Goal: Task Accomplishment & Management: Manage account settings

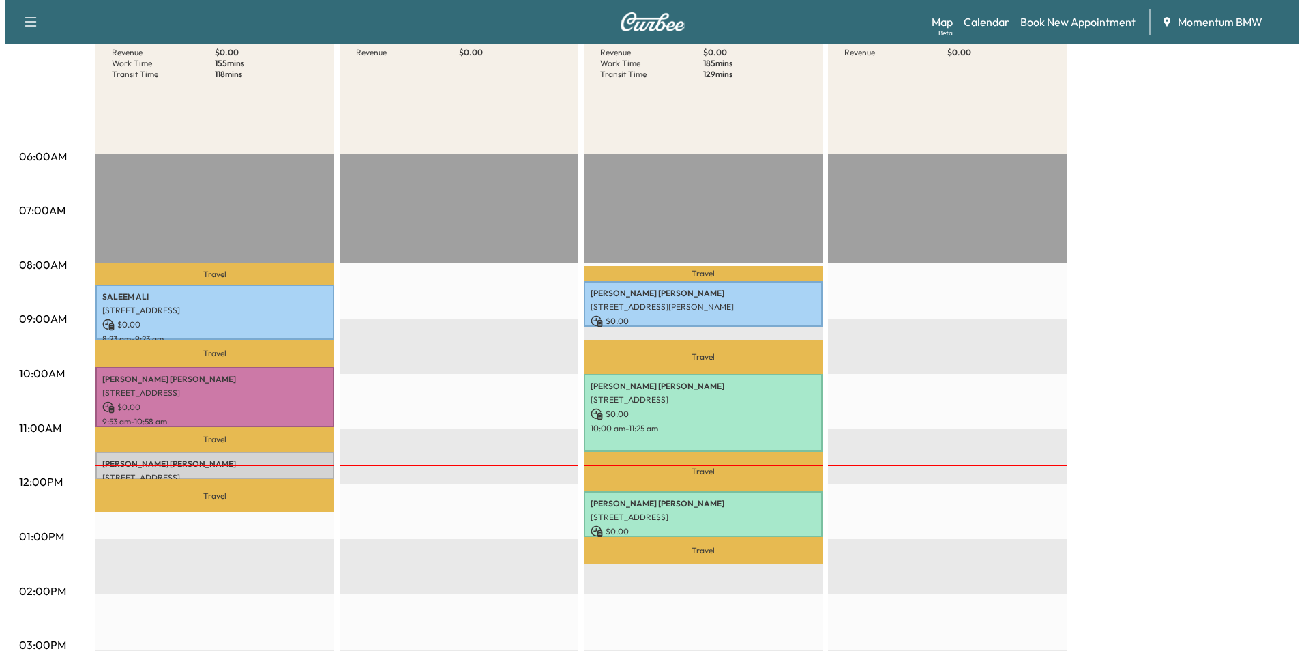
scroll to position [273, 0]
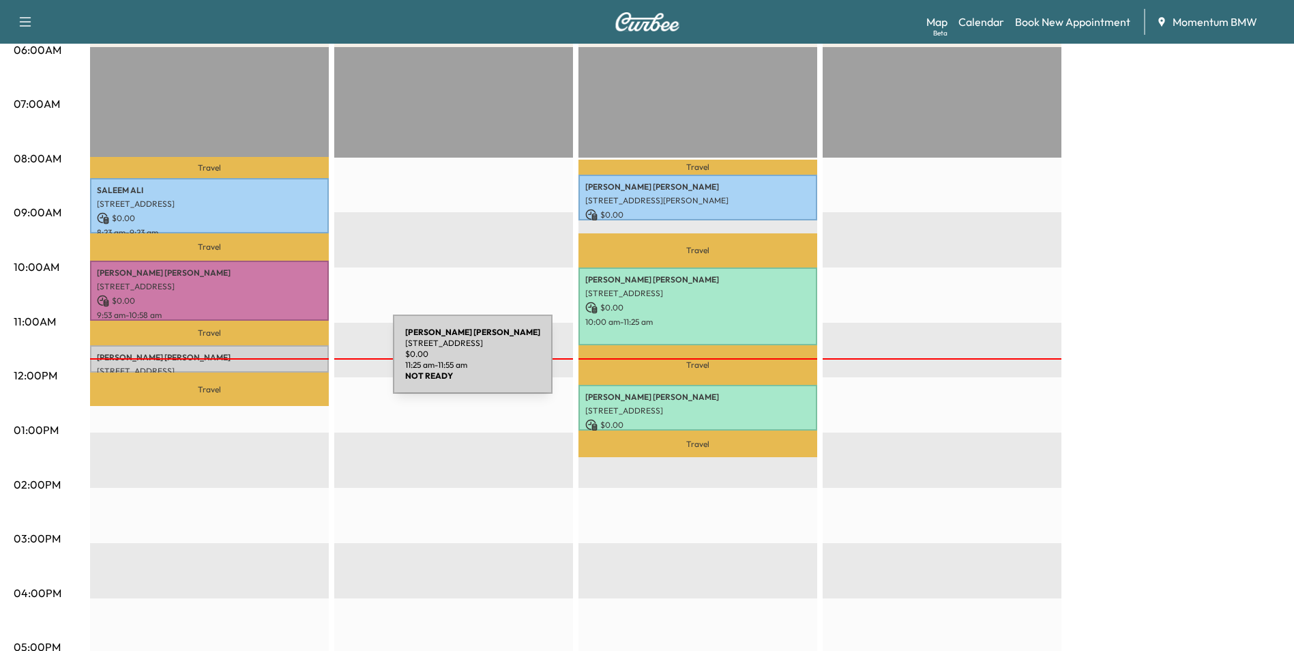
click at [291, 366] on p "[STREET_ADDRESS]" at bounding box center [209, 371] width 225 height 11
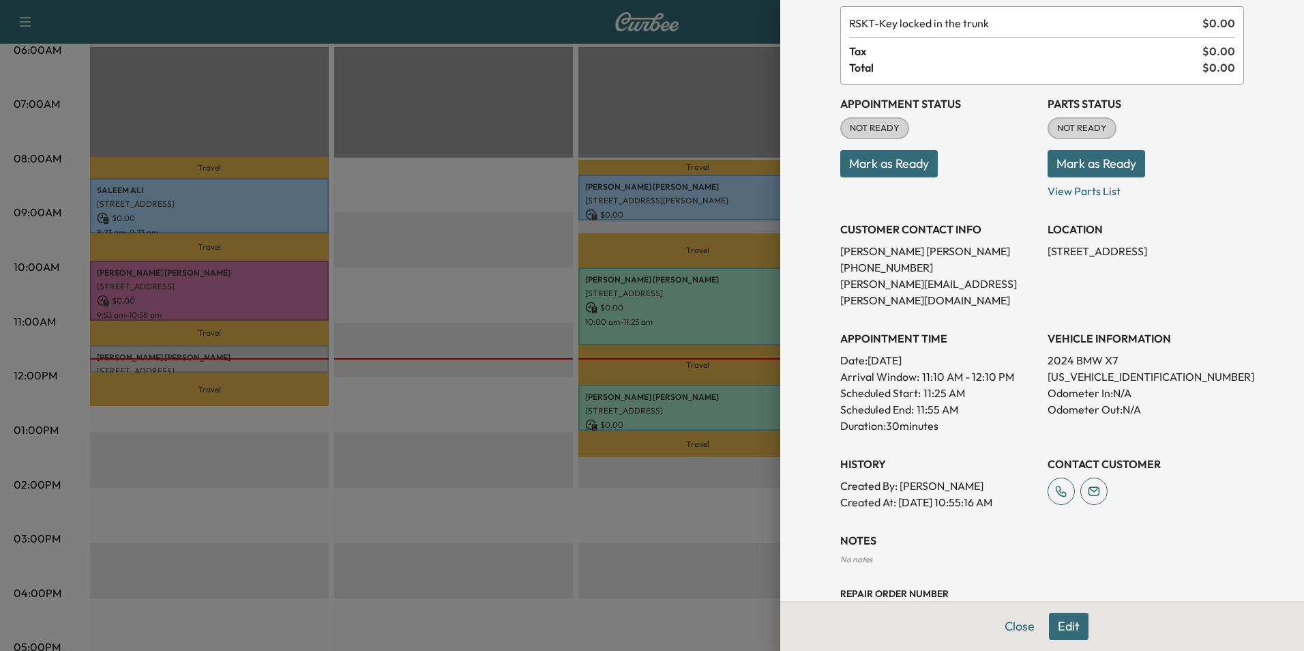
scroll to position [105, 0]
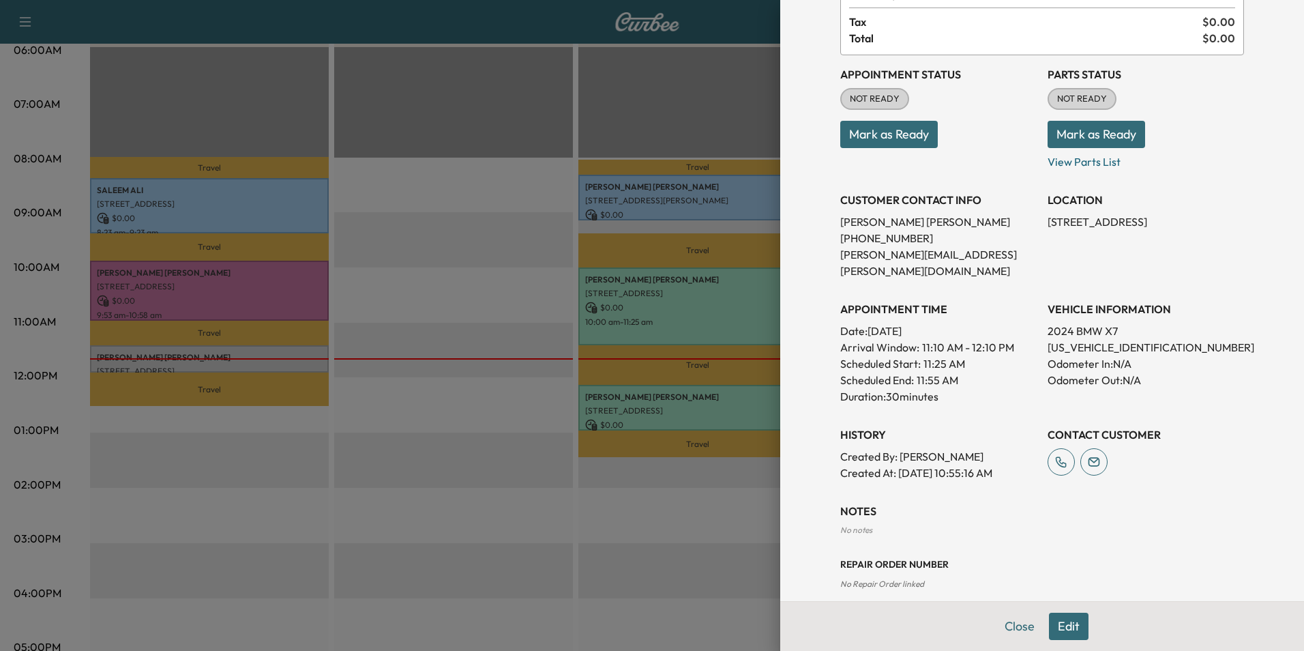
click at [1058, 628] on button "Edit" at bounding box center [1069, 626] width 40 height 27
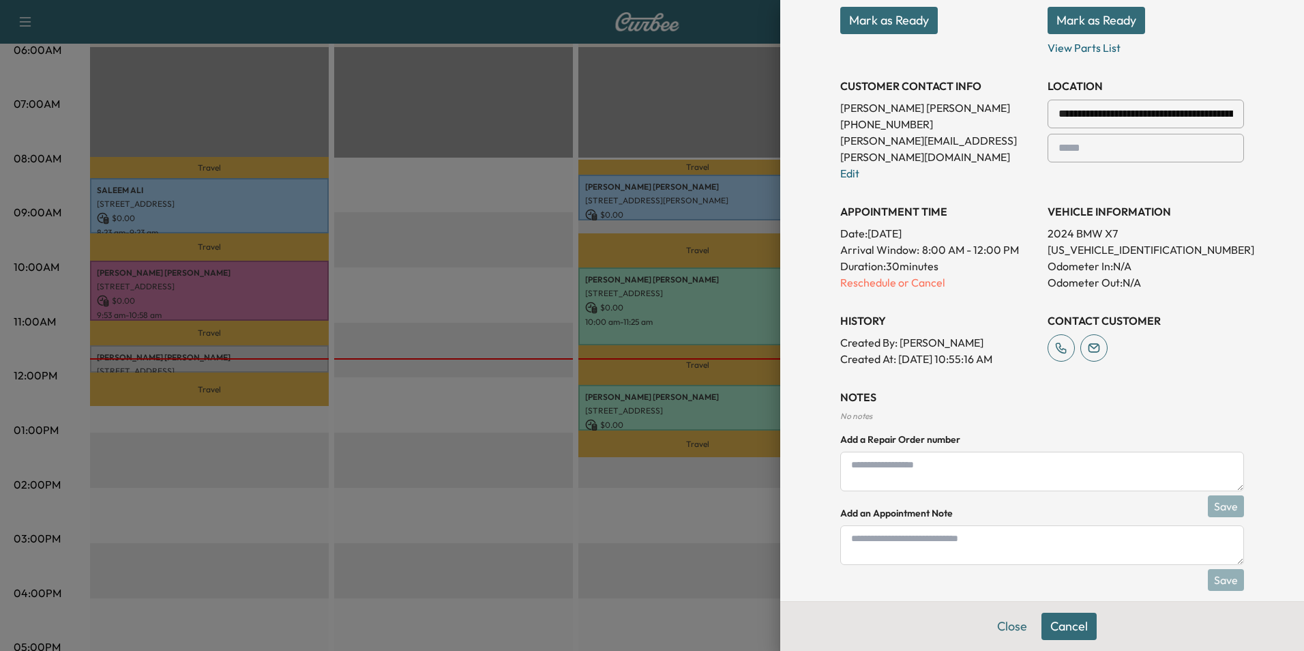
scroll to position [248, 0]
click at [979, 525] on textarea at bounding box center [1042, 545] width 404 height 40
type textarea "*****"
click at [1209, 568] on button "Save" at bounding box center [1226, 579] width 36 height 22
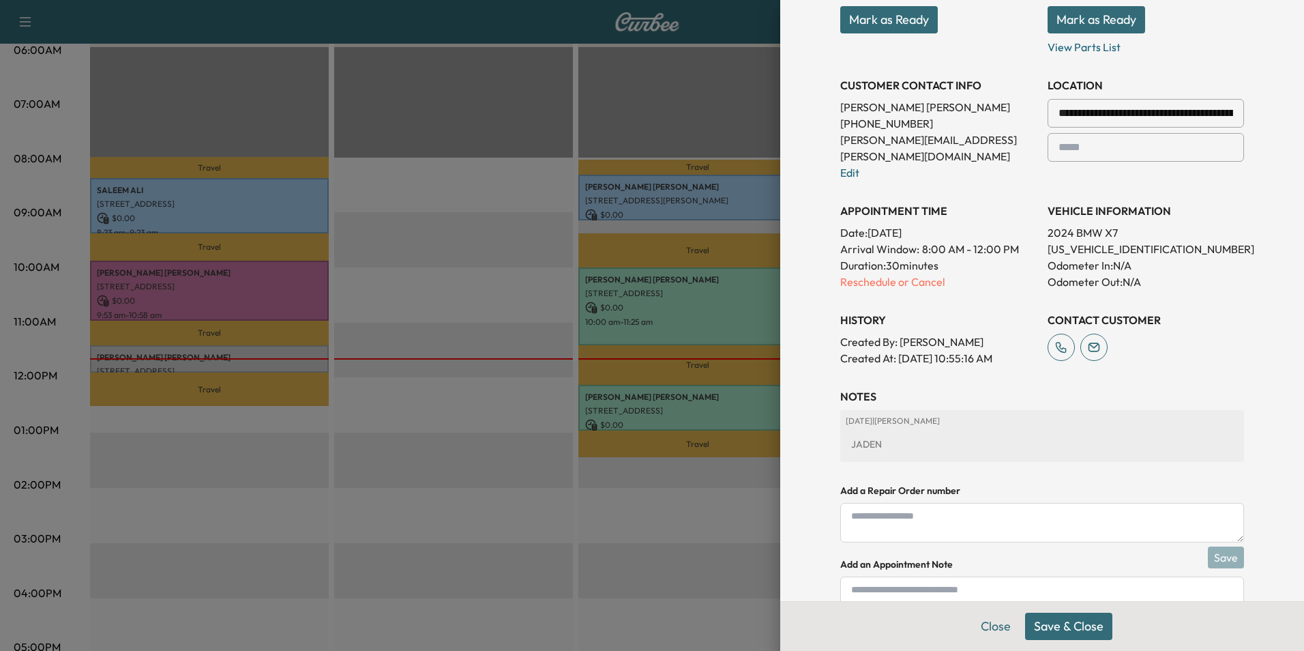
drag, startPoint x: 1079, startPoint y: 626, endPoint x: 1089, endPoint y: 619, distance: 11.7
click at [1087, 622] on button "Save & Close" at bounding box center [1068, 626] width 87 height 27
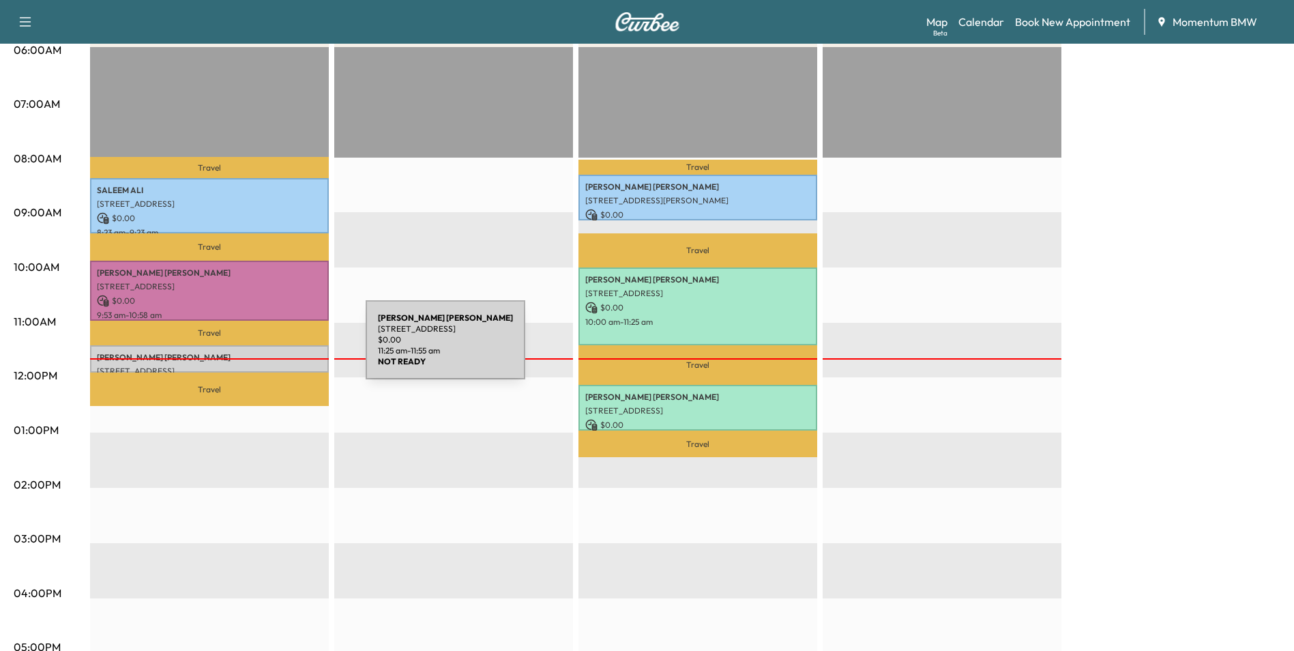
click at [263, 352] on p "[PERSON_NAME]" at bounding box center [209, 357] width 225 height 11
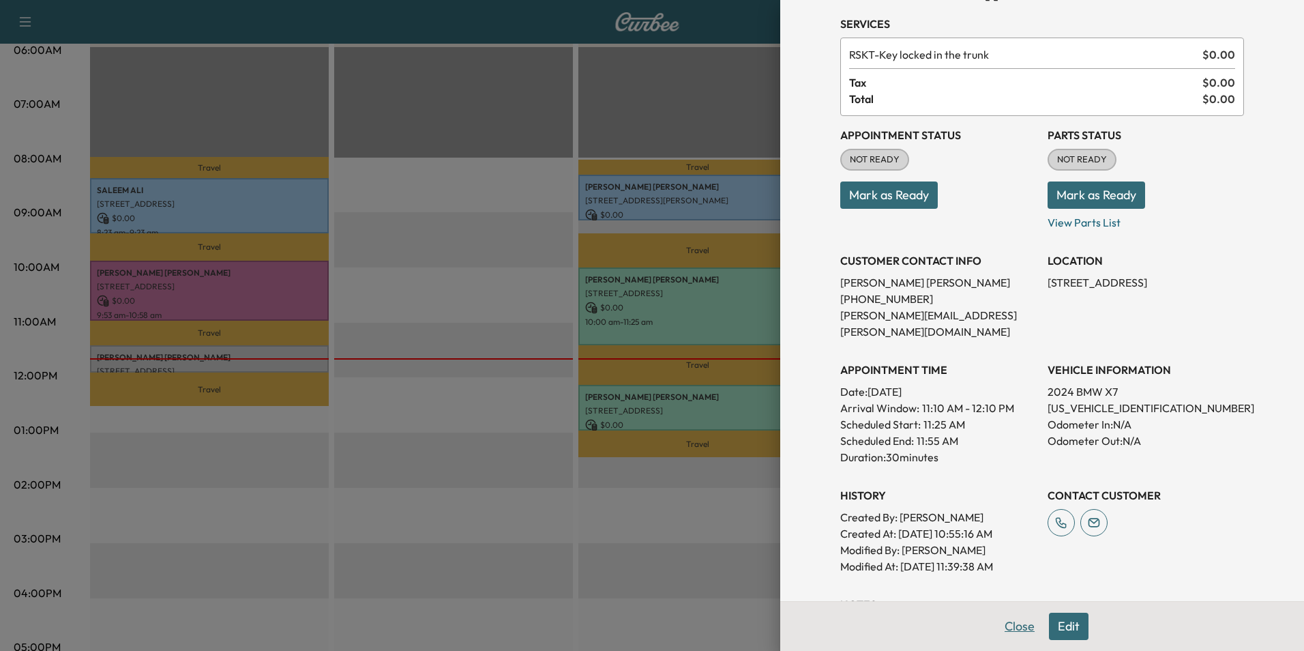
scroll to position [190, 0]
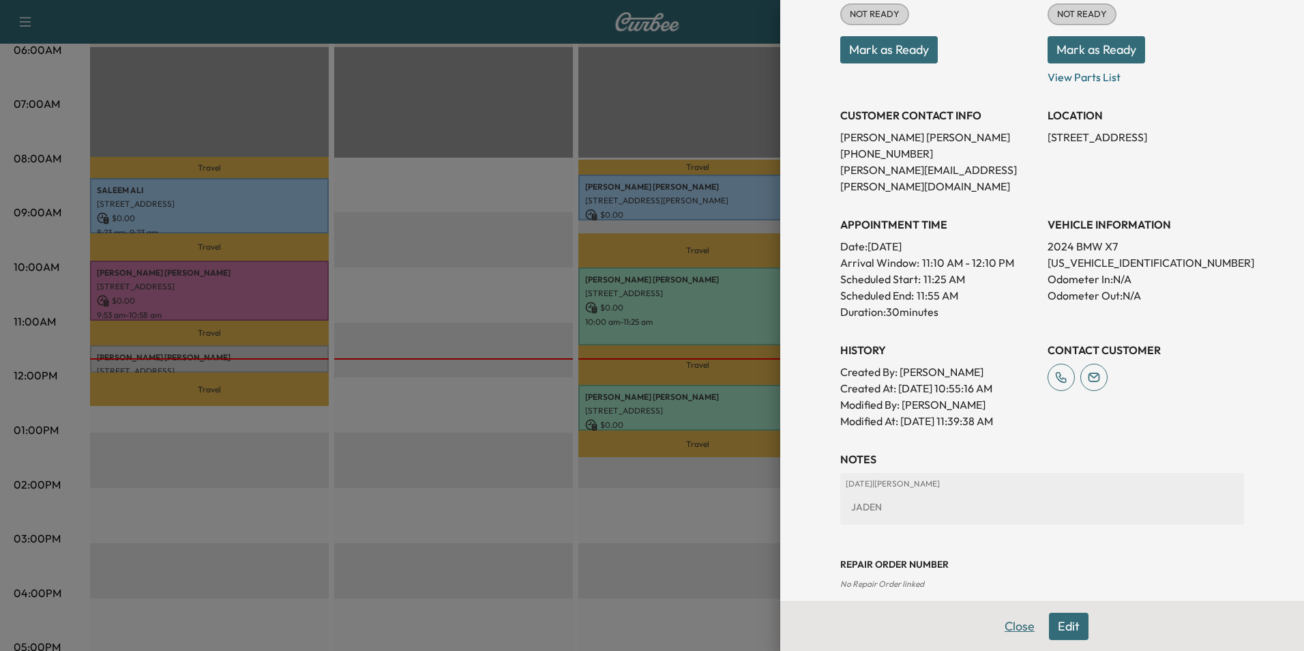
click at [1010, 627] on button "Close" at bounding box center [1020, 626] width 48 height 27
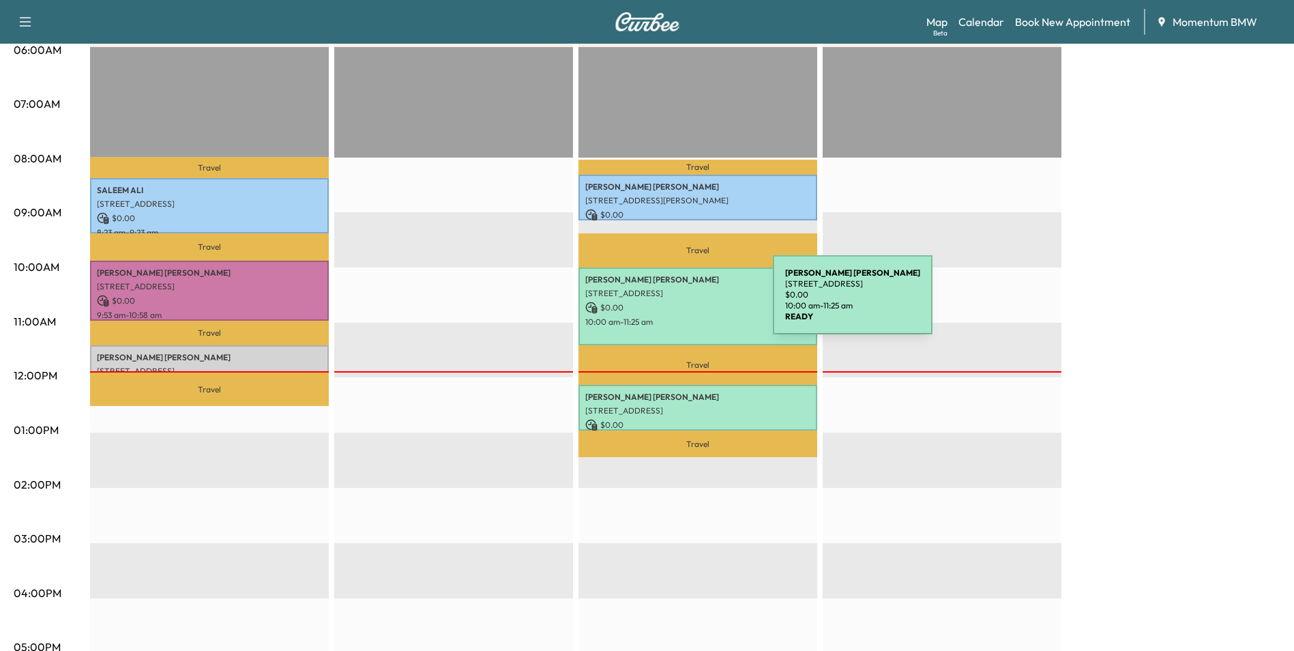
click at [672, 304] on p "$ 0.00" at bounding box center [697, 307] width 225 height 12
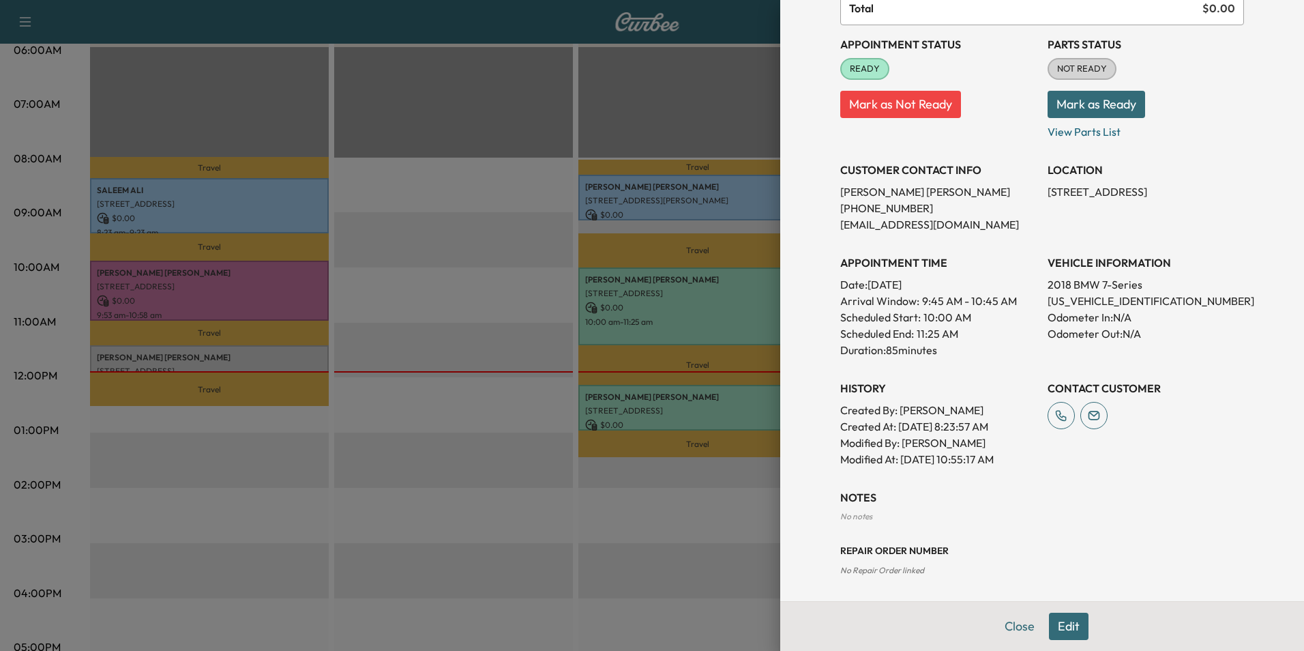
scroll to position [171, 0]
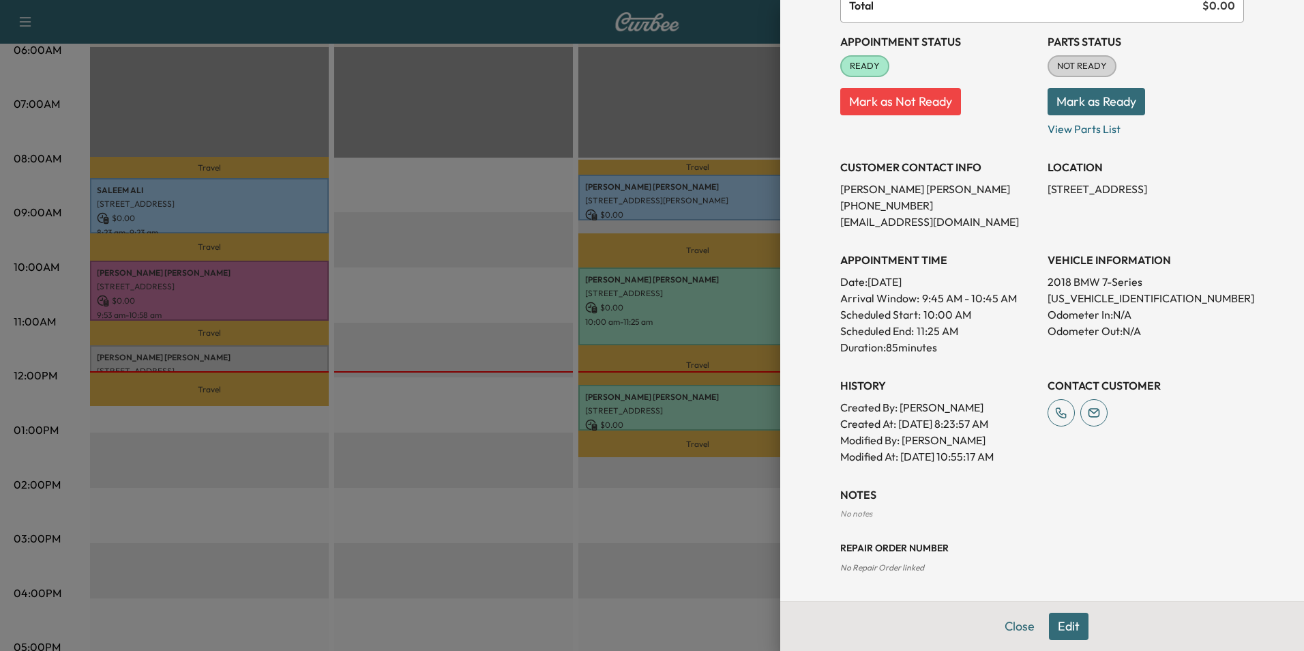
click at [1057, 626] on button "Edit" at bounding box center [1069, 626] width 40 height 27
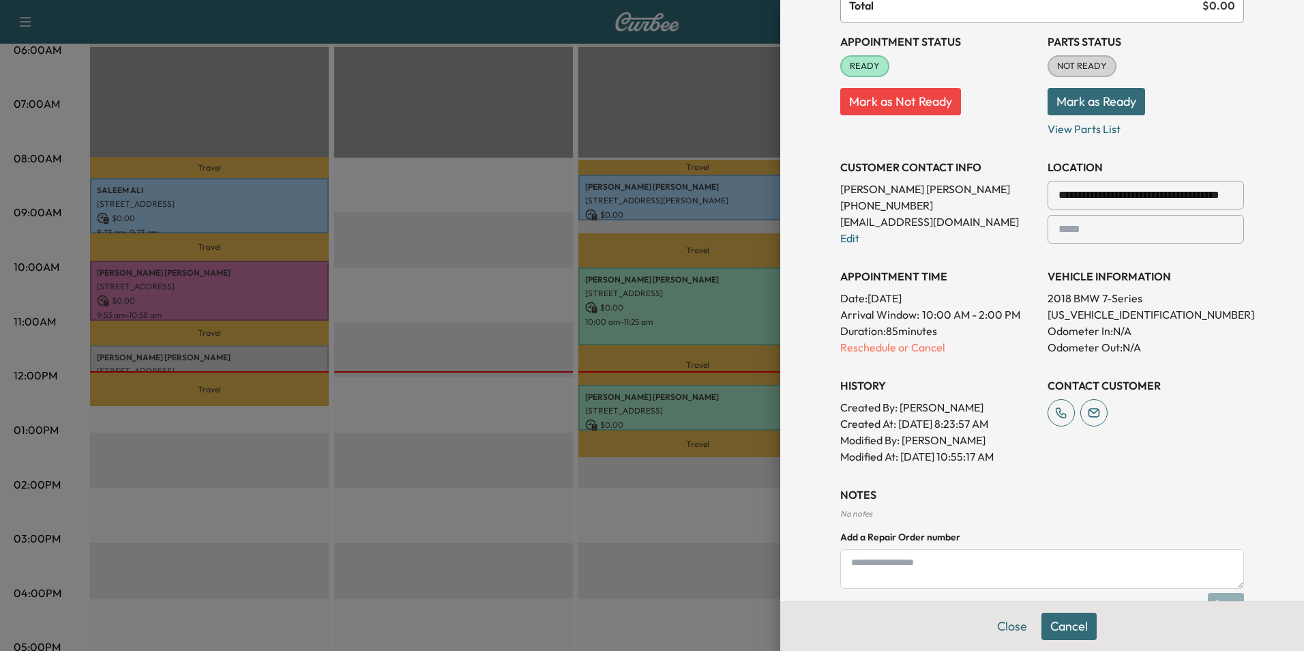
scroll to position [314, 0]
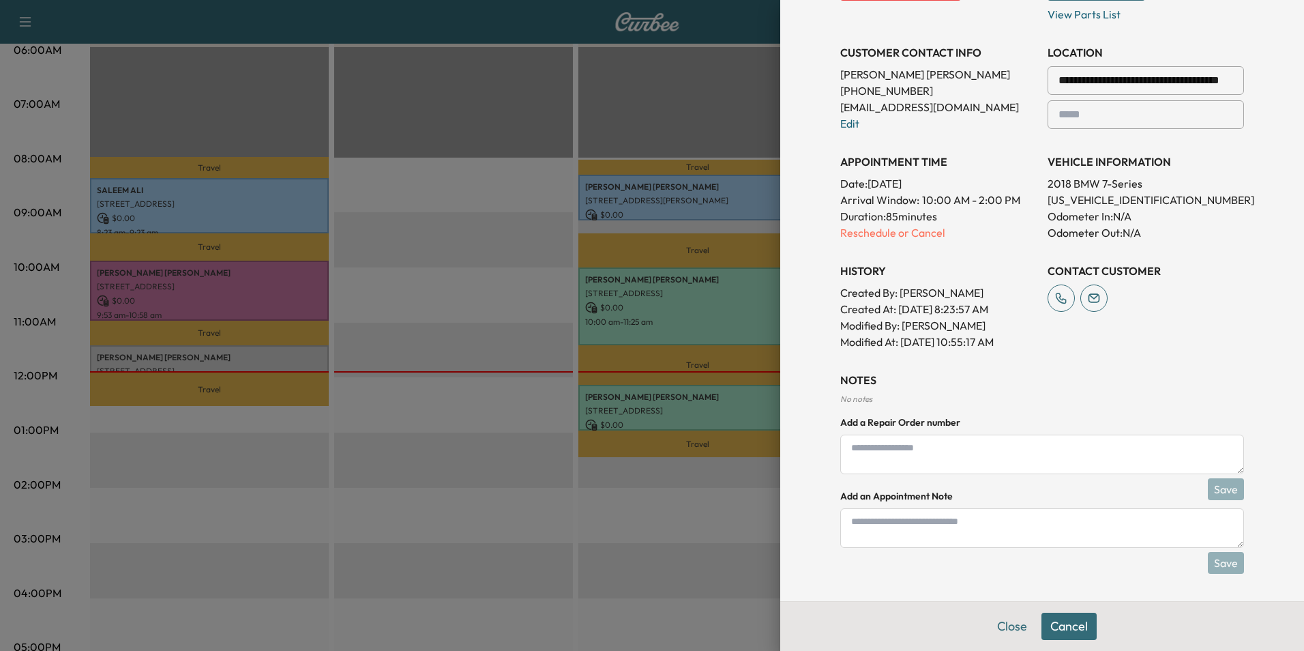
click at [924, 535] on textarea at bounding box center [1042, 528] width 404 height 40
type textarea "*"
type textarea "****"
click at [1216, 556] on button "Save" at bounding box center [1226, 563] width 36 height 22
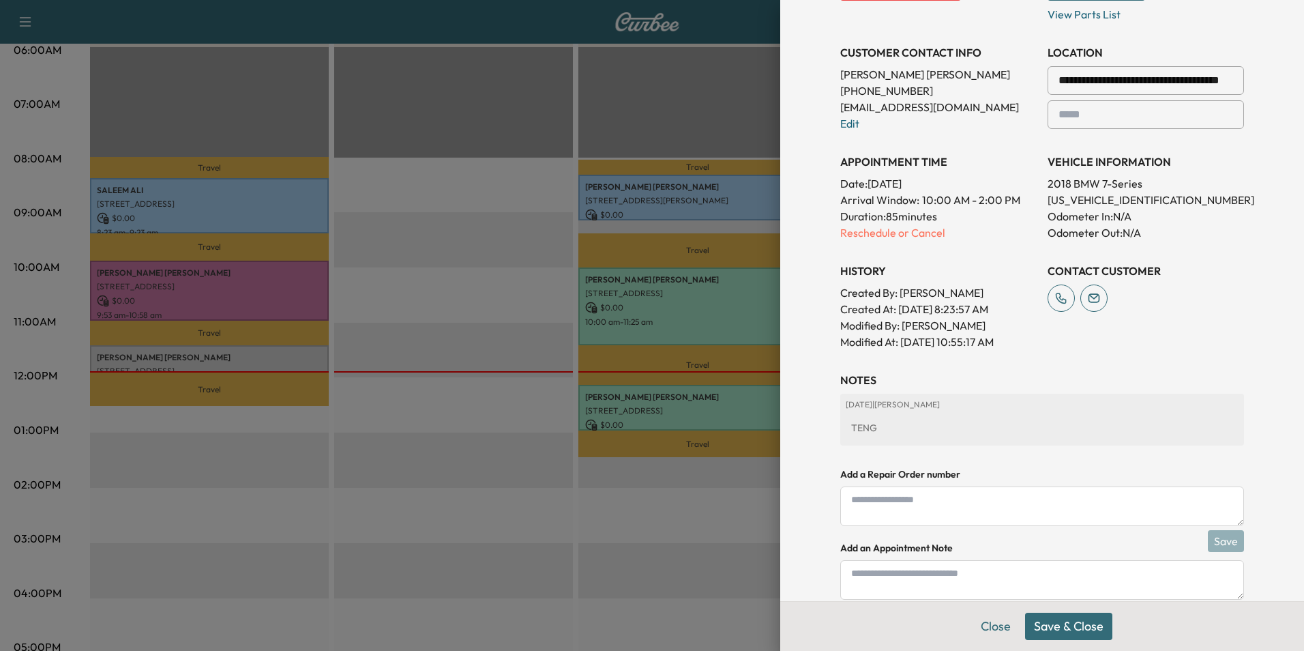
click at [1067, 627] on button "Save & Close" at bounding box center [1068, 626] width 87 height 27
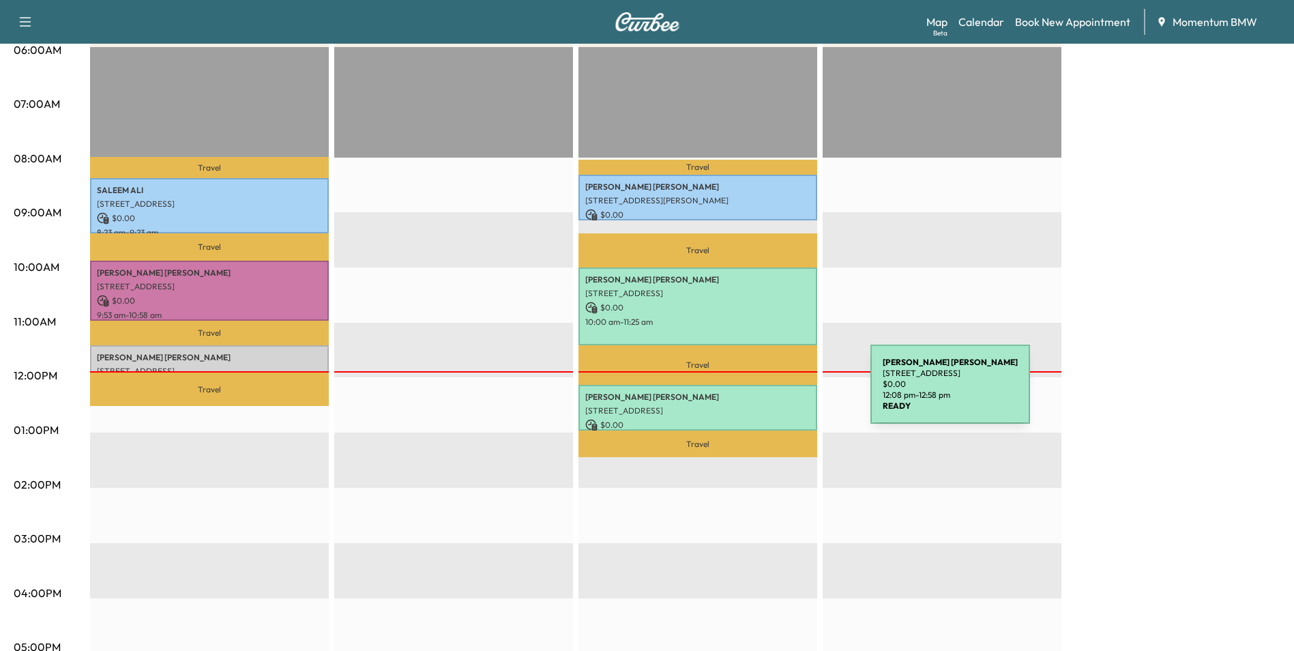
click at [768, 393] on p "[PERSON_NAME]" at bounding box center [697, 397] width 225 height 11
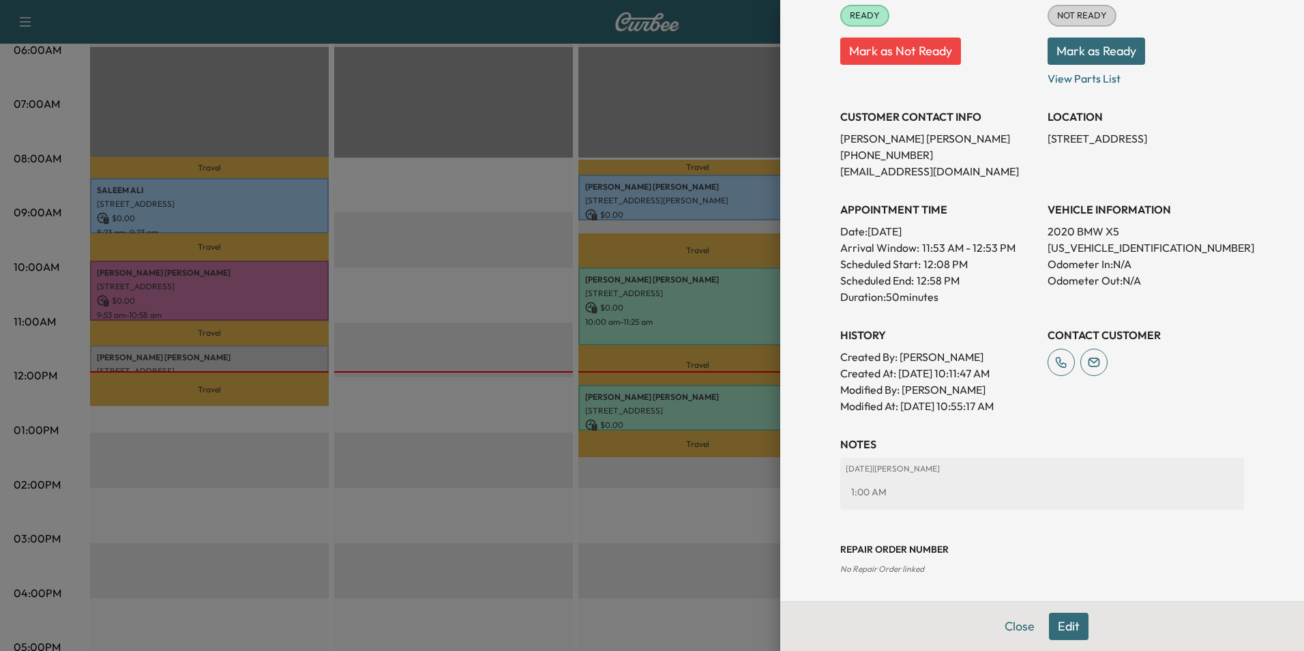
scroll to position [190, 0]
click at [1014, 621] on button "Close" at bounding box center [1020, 626] width 48 height 27
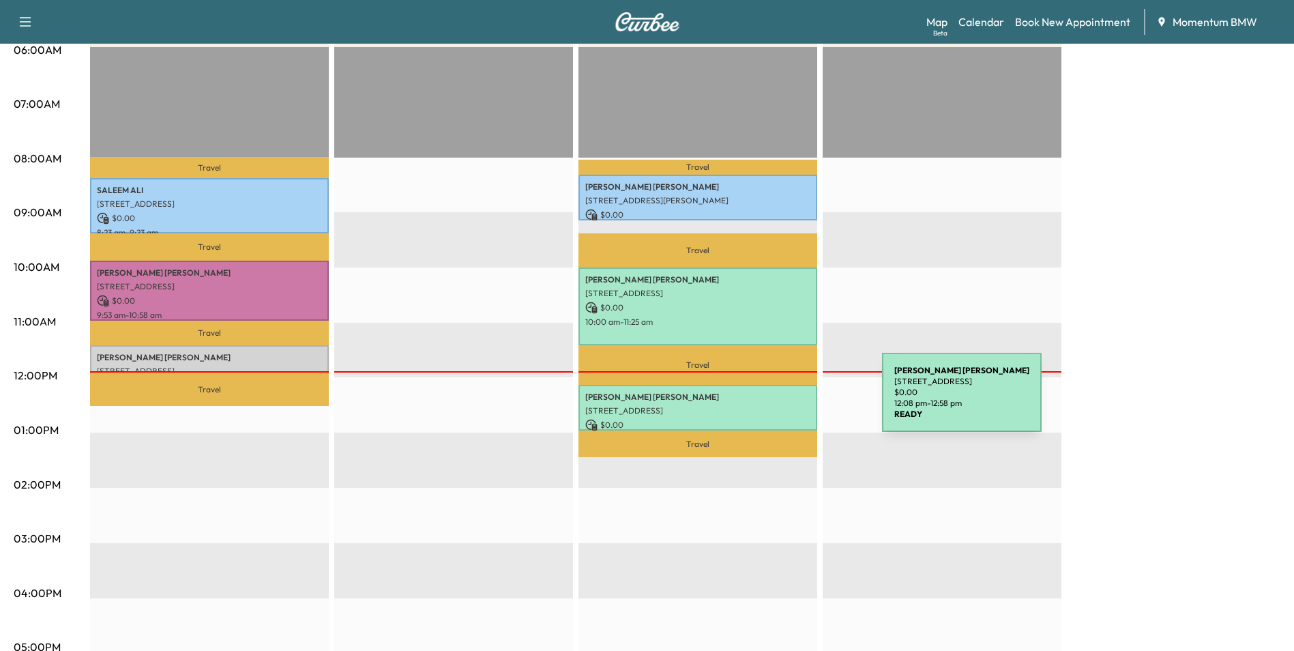
click at [780, 400] on div "[PERSON_NAME] [STREET_ADDRESS] $ 0.00 12:08 pm - 12:58 pm" at bounding box center [697, 408] width 239 height 46
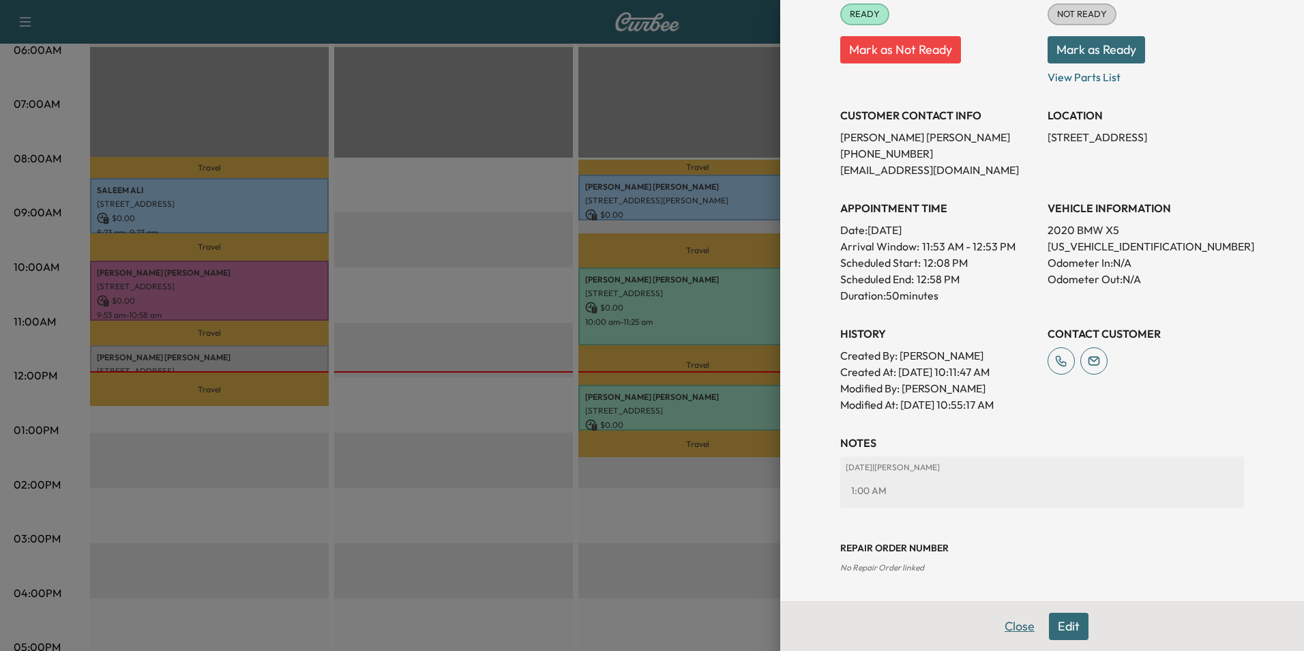
click at [1010, 628] on button "Close" at bounding box center [1020, 626] width 48 height 27
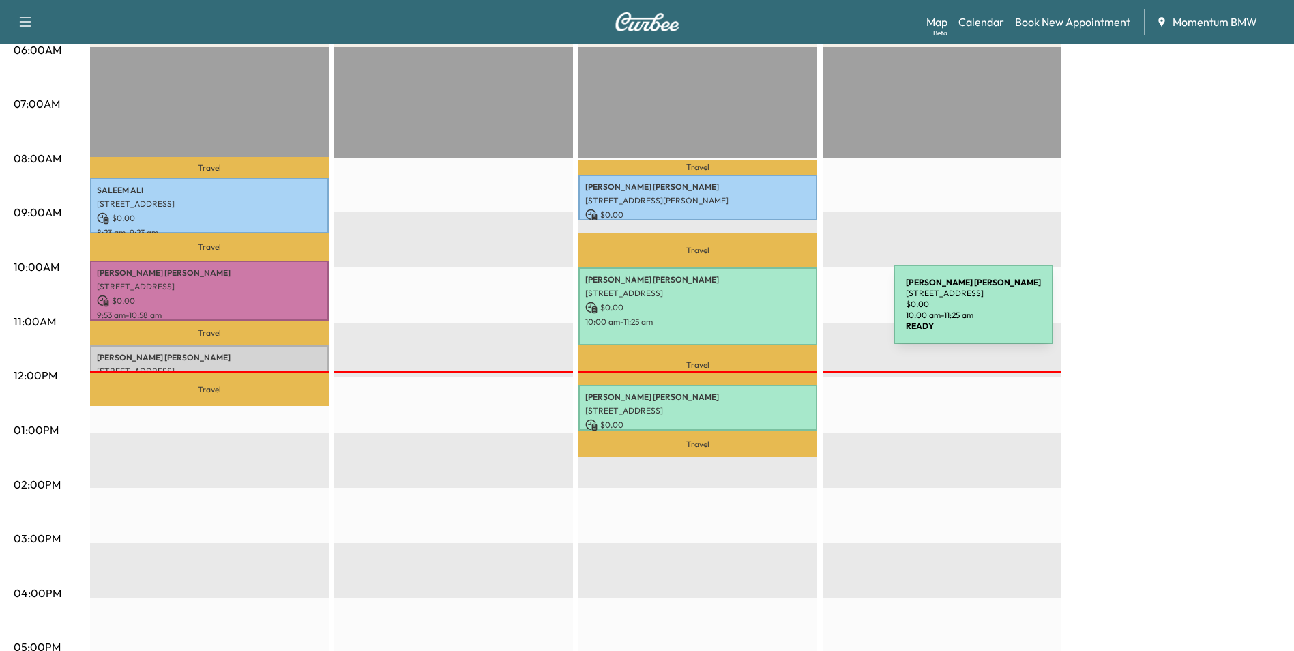
click at [791, 312] on div "[PERSON_NAME] [STREET_ADDRESS] $ 0.00 10:00 am - 11:25 am" at bounding box center [697, 306] width 239 height 78
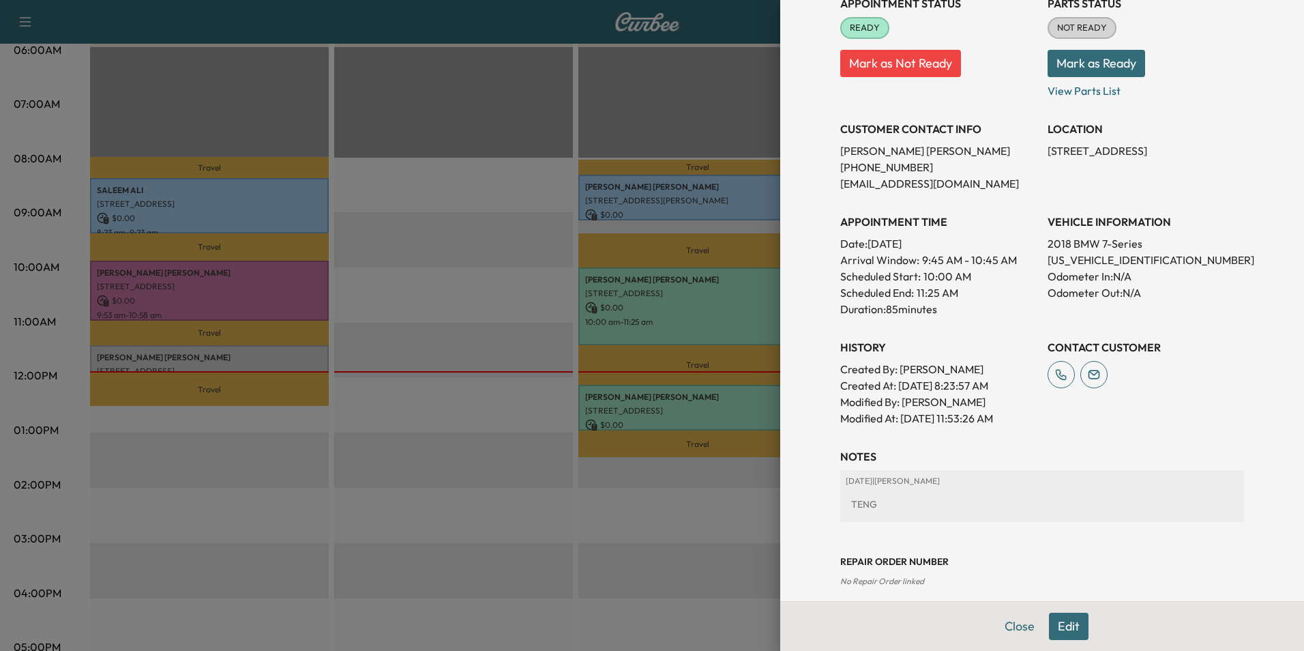
scroll to position [222, 0]
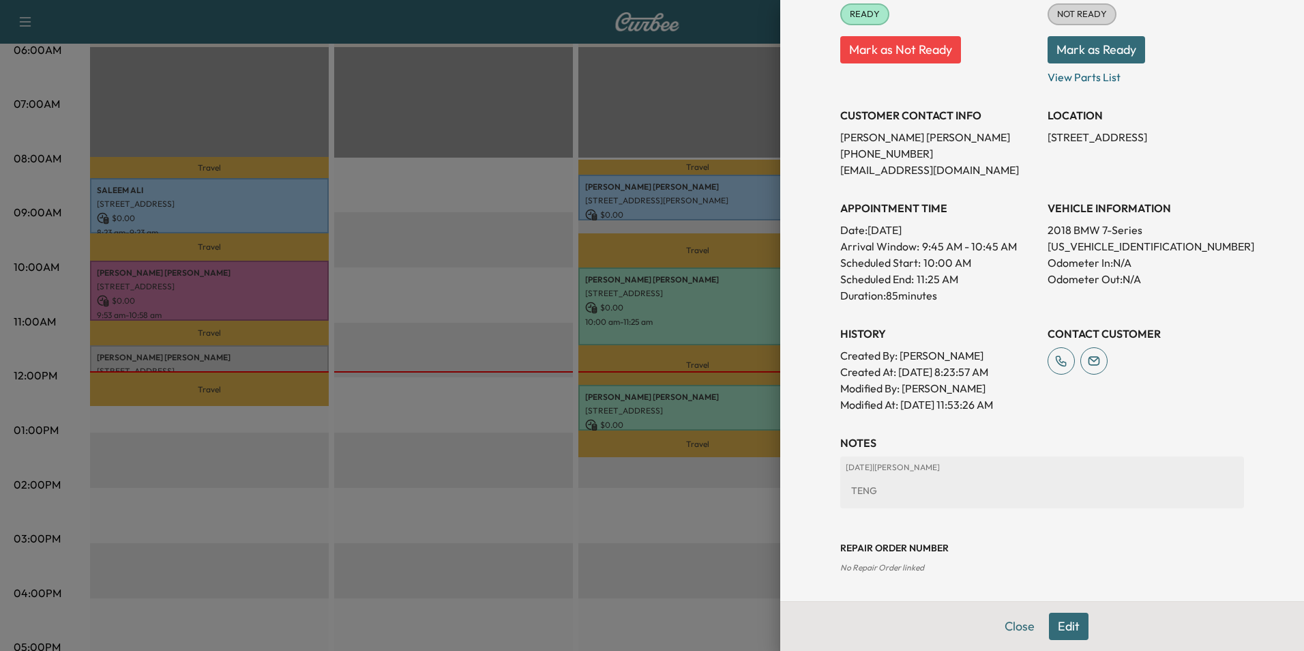
click at [1003, 631] on button "Close" at bounding box center [1020, 626] width 48 height 27
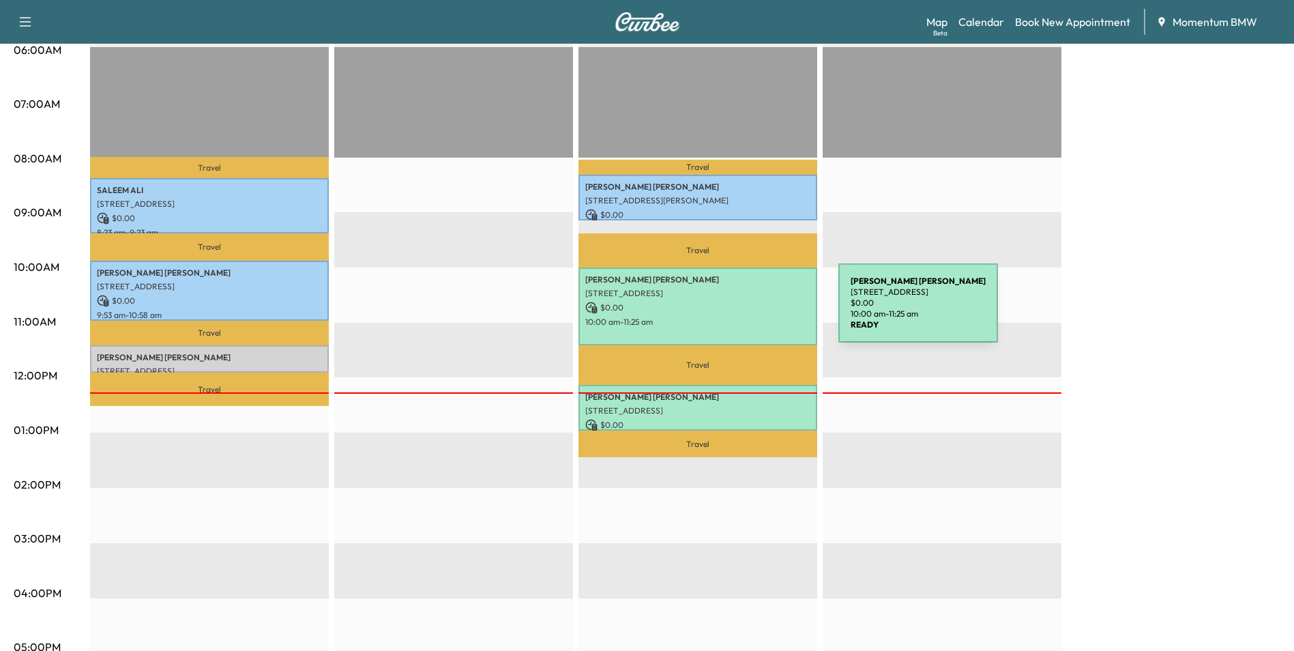
click at [736, 311] on div "[PERSON_NAME] [STREET_ADDRESS] $ 0.00 10:00 am - 11:25 am" at bounding box center [697, 306] width 239 height 78
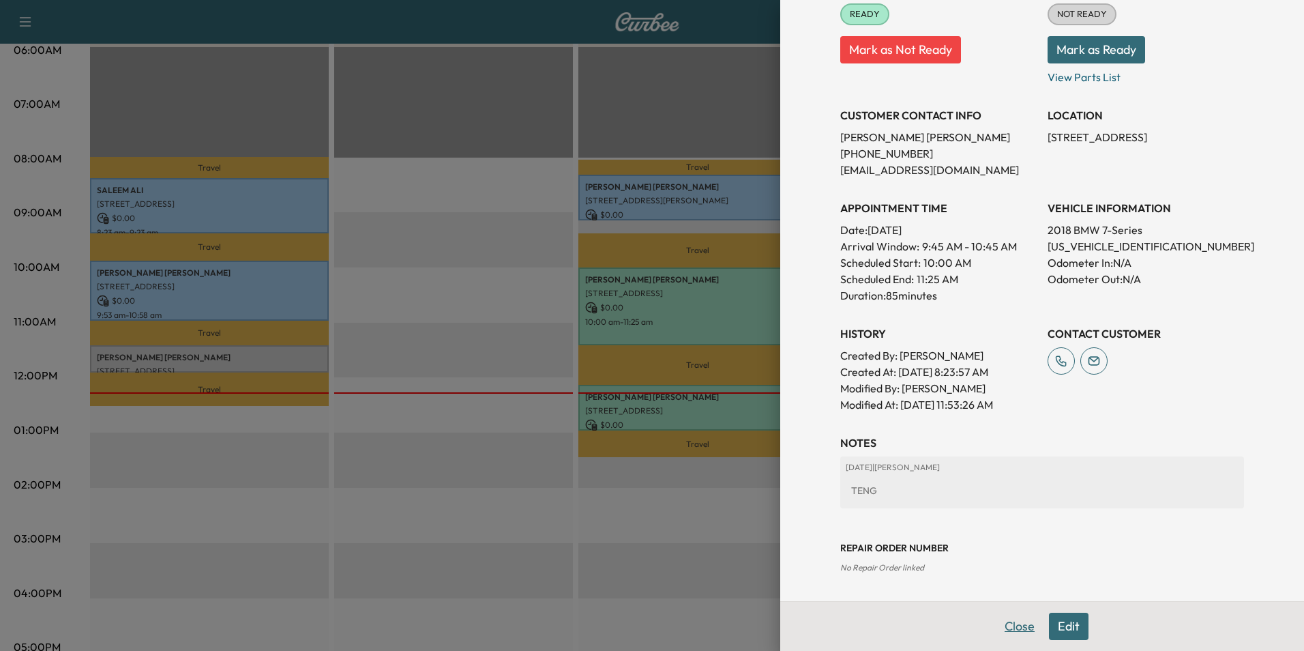
click at [1009, 621] on button "Close" at bounding box center [1020, 626] width 48 height 27
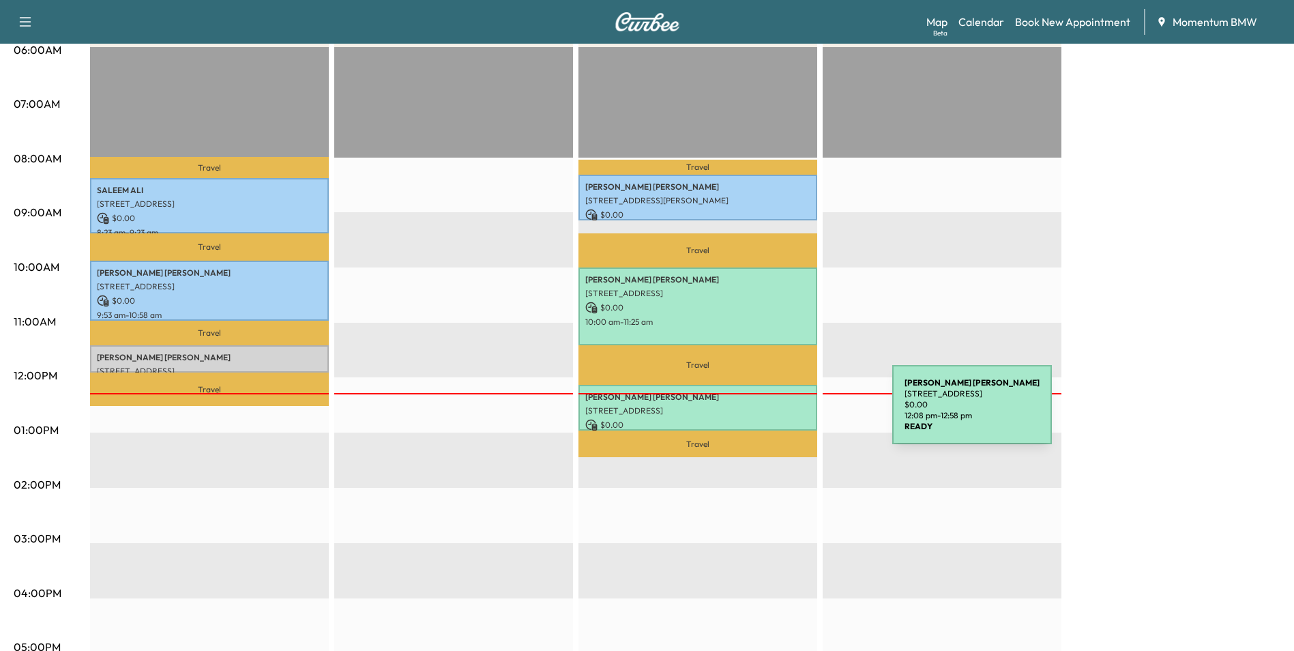
click at [790, 413] on div "[PERSON_NAME] [STREET_ADDRESS] $ 0.00 12:08 pm - 12:58 pm" at bounding box center [697, 408] width 239 height 46
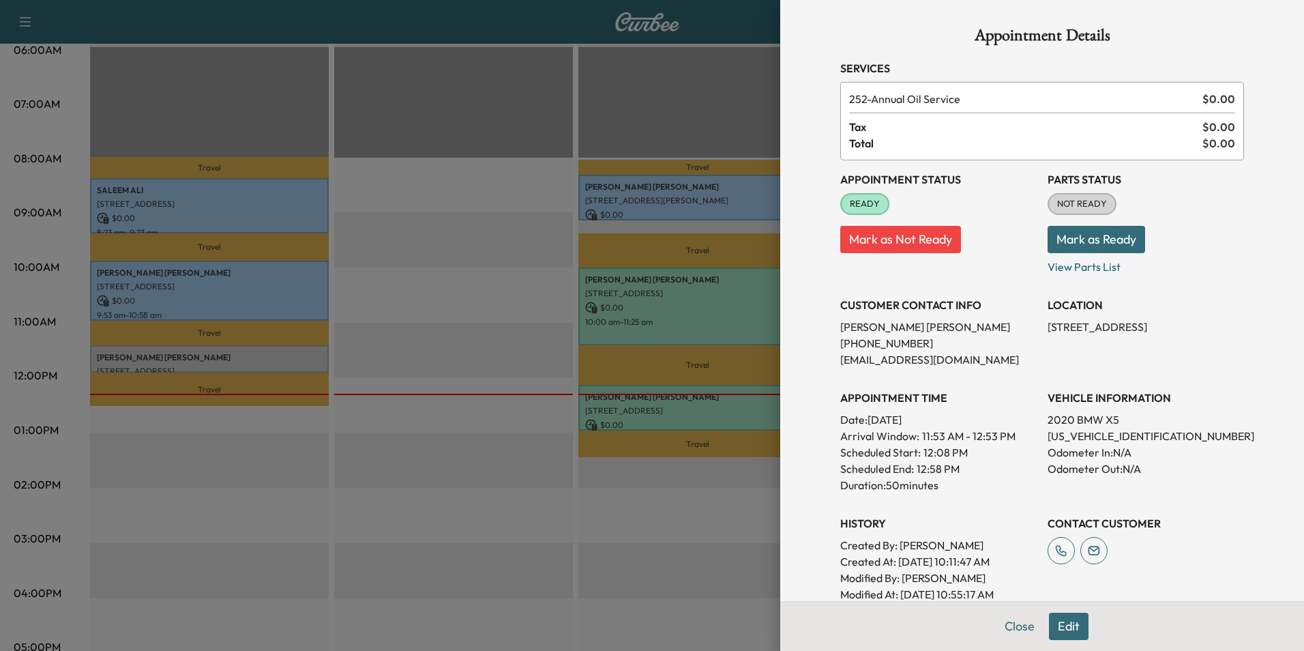
scroll to position [190, 0]
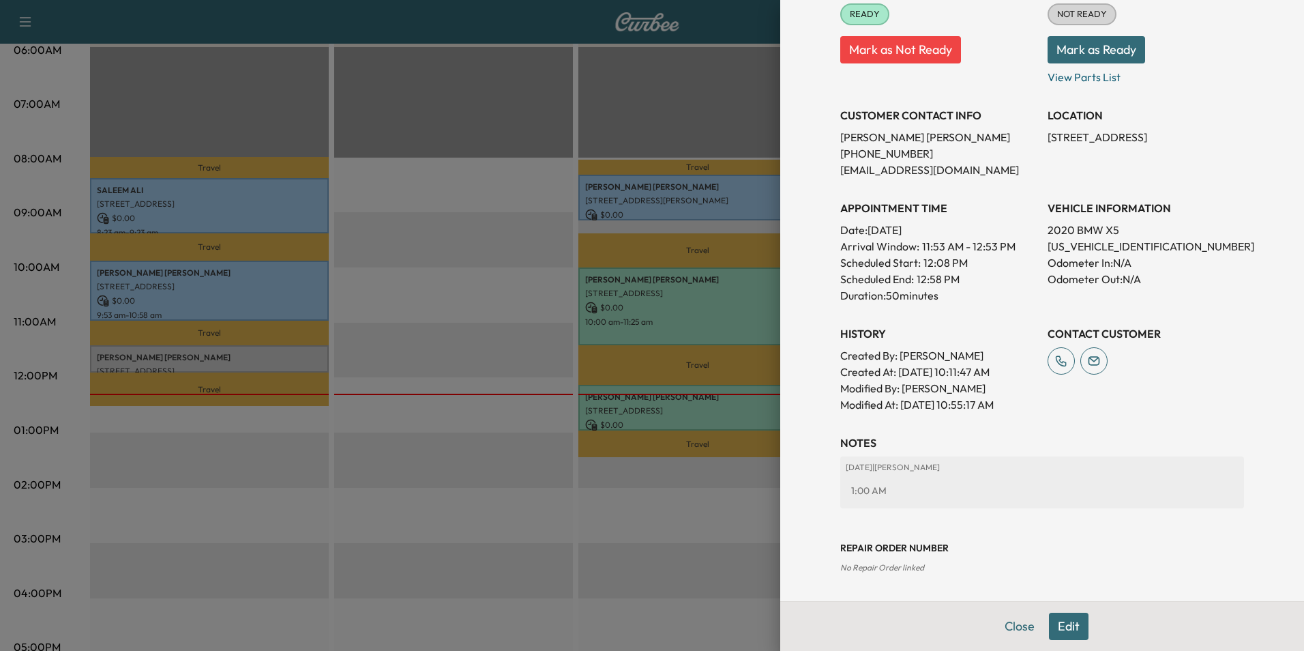
click at [1058, 628] on button "Edit" at bounding box center [1069, 626] width 40 height 27
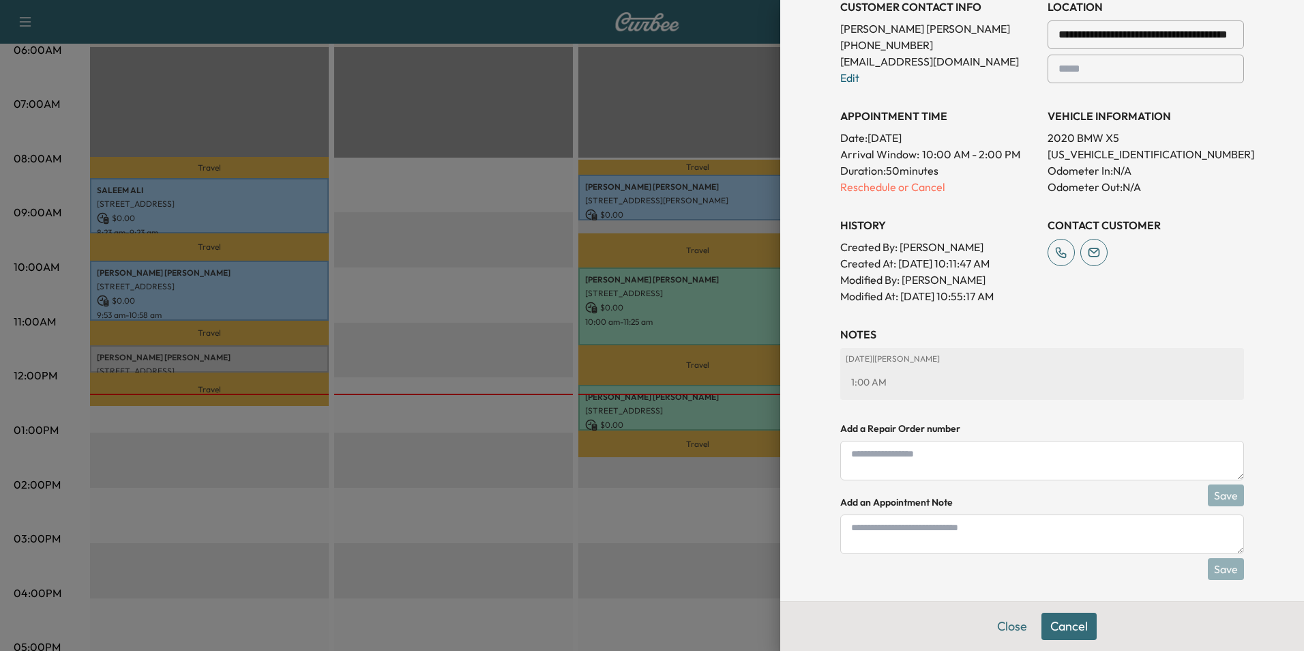
scroll to position [333, 0]
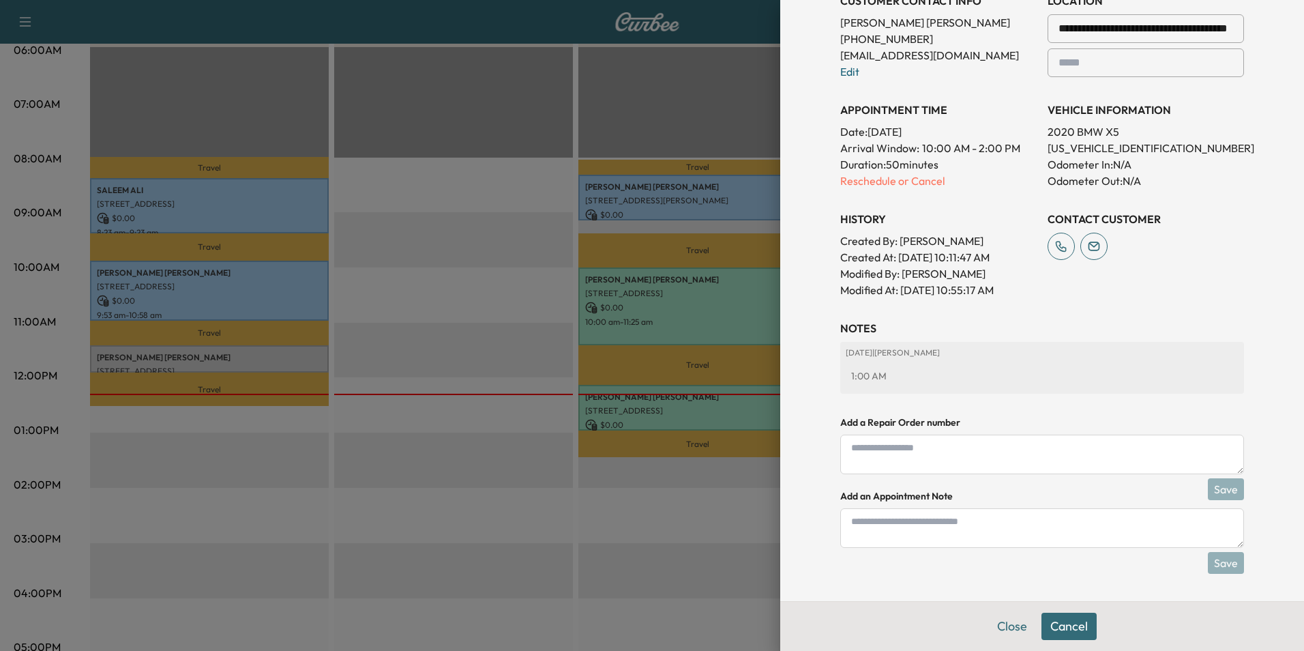
click at [976, 529] on textarea at bounding box center [1042, 528] width 404 height 40
type textarea "****"
click at [1211, 565] on button "Save" at bounding box center [1226, 563] width 36 height 22
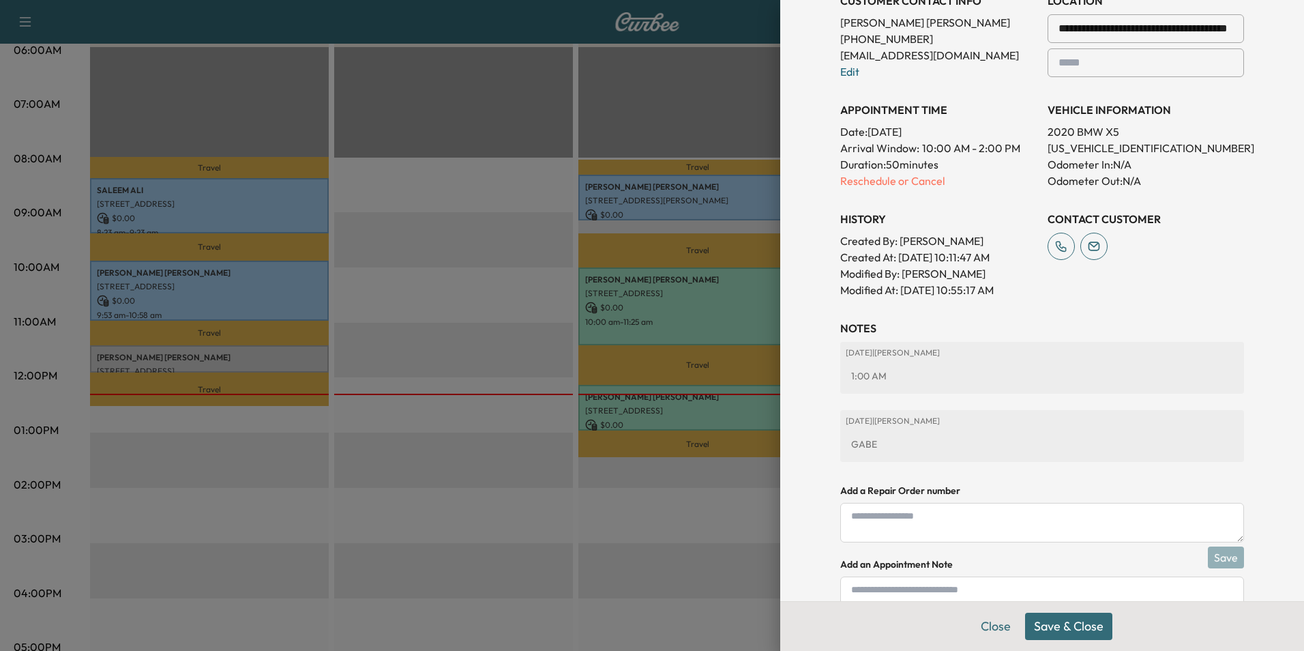
click at [1080, 627] on button "Save & Close" at bounding box center [1068, 626] width 87 height 27
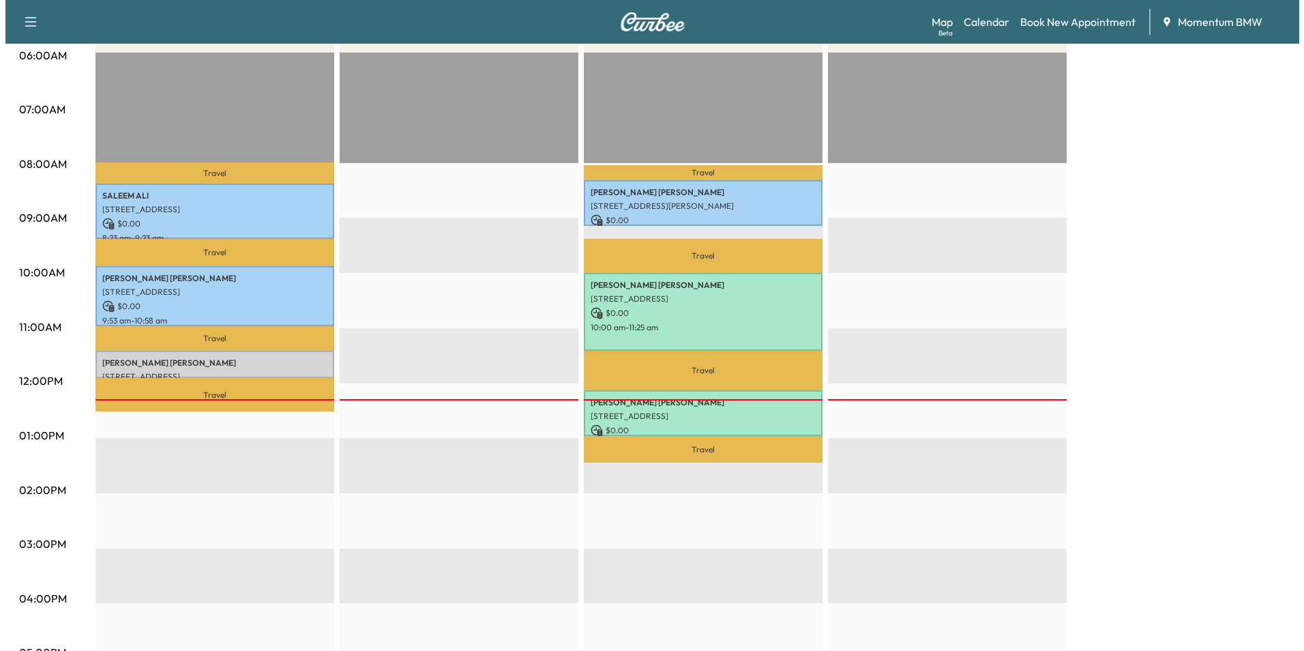
scroll to position [273, 0]
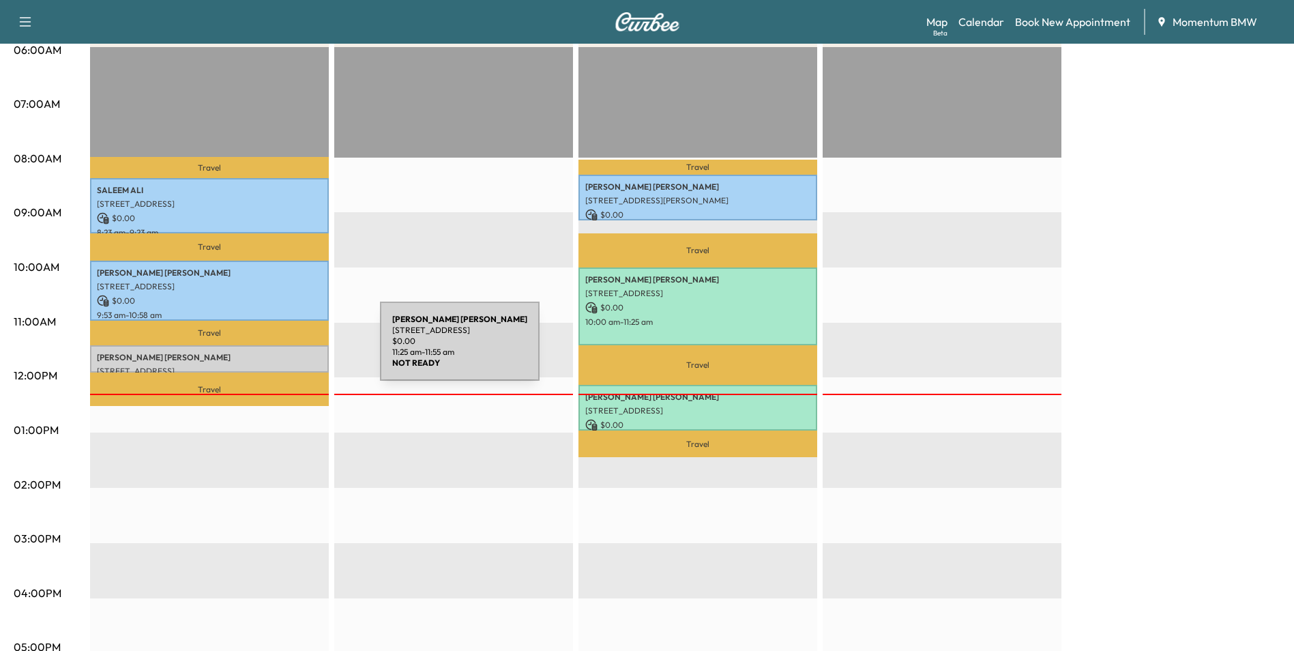
click at [277, 352] on p "[PERSON_NAME]" at bounding box center [209, 357] width 225 height 11
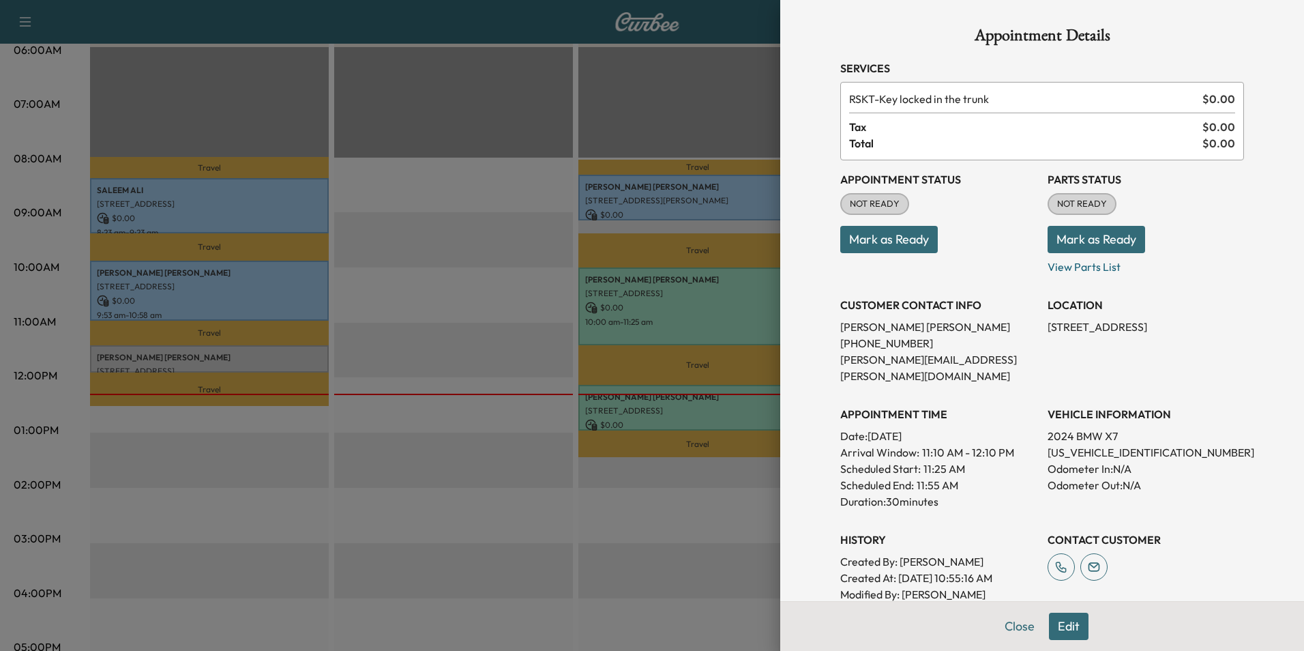
click at [887, 241] on button "Mark as Ready" at bounding box center [889, 239] width 98 height 27
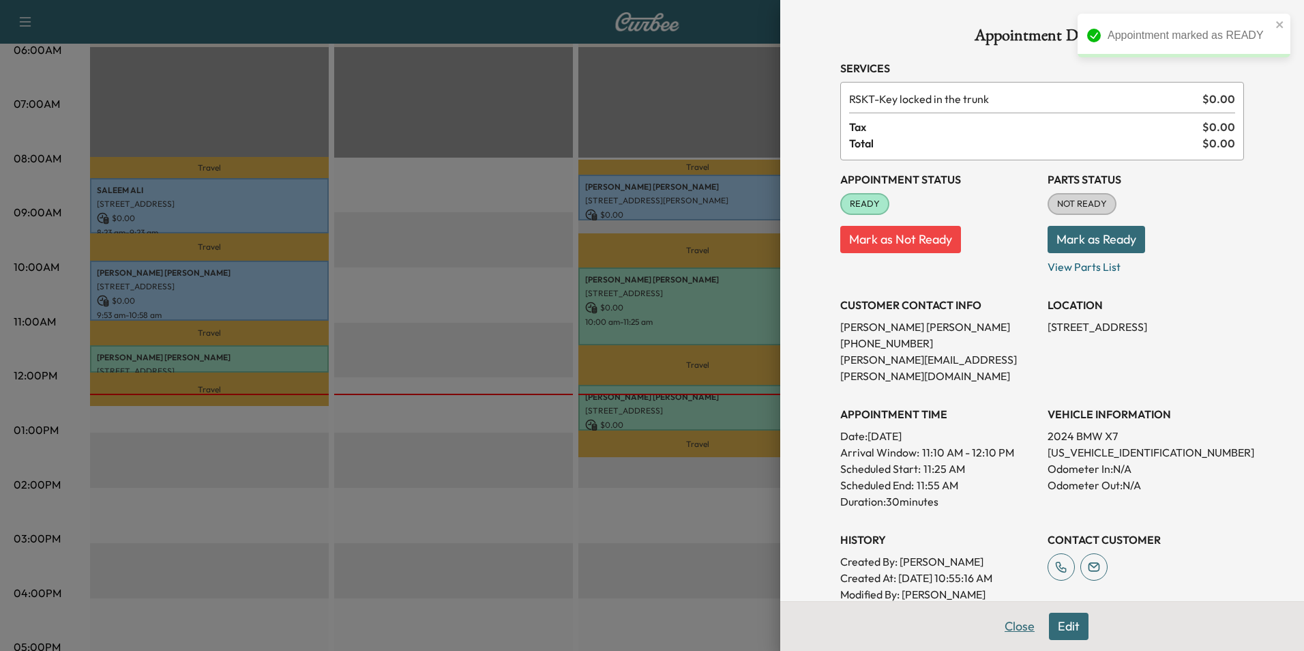
click at [1010, 628] on button "Close" at bounding box center [1020, 626] width 48 height 27
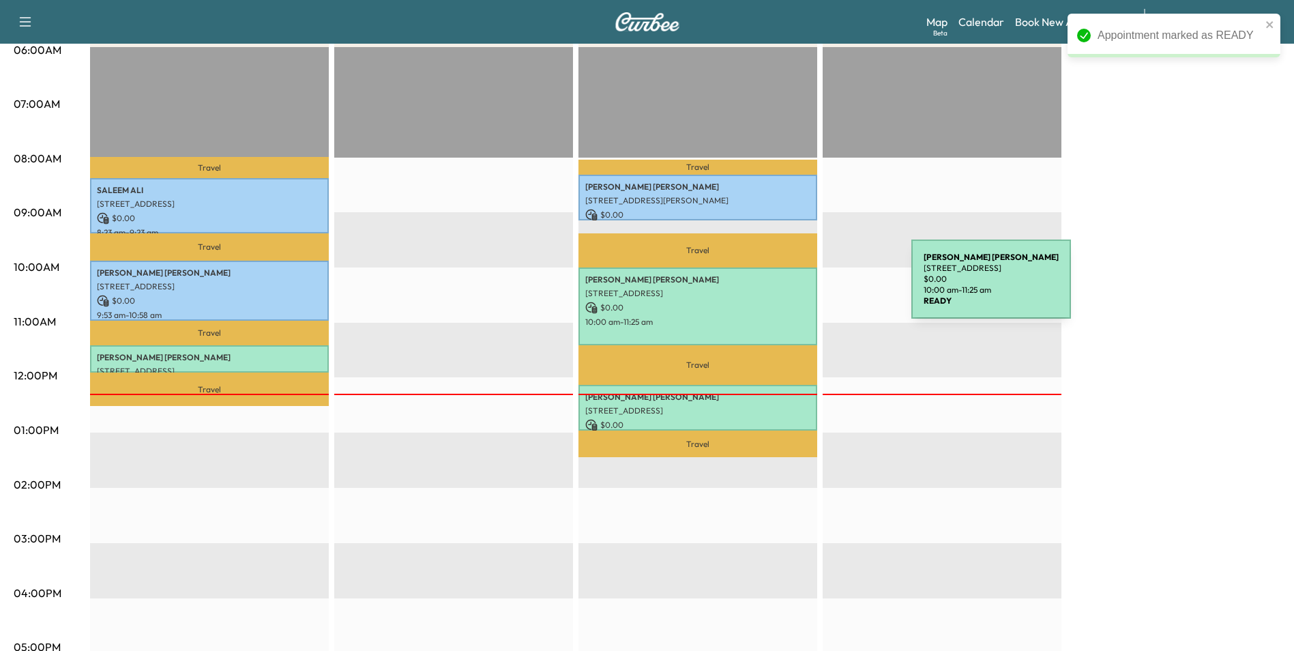
click at [809, 288] on p "[STREET_ADDRESS]" at bounding box center [697, 293] width 225 height 11
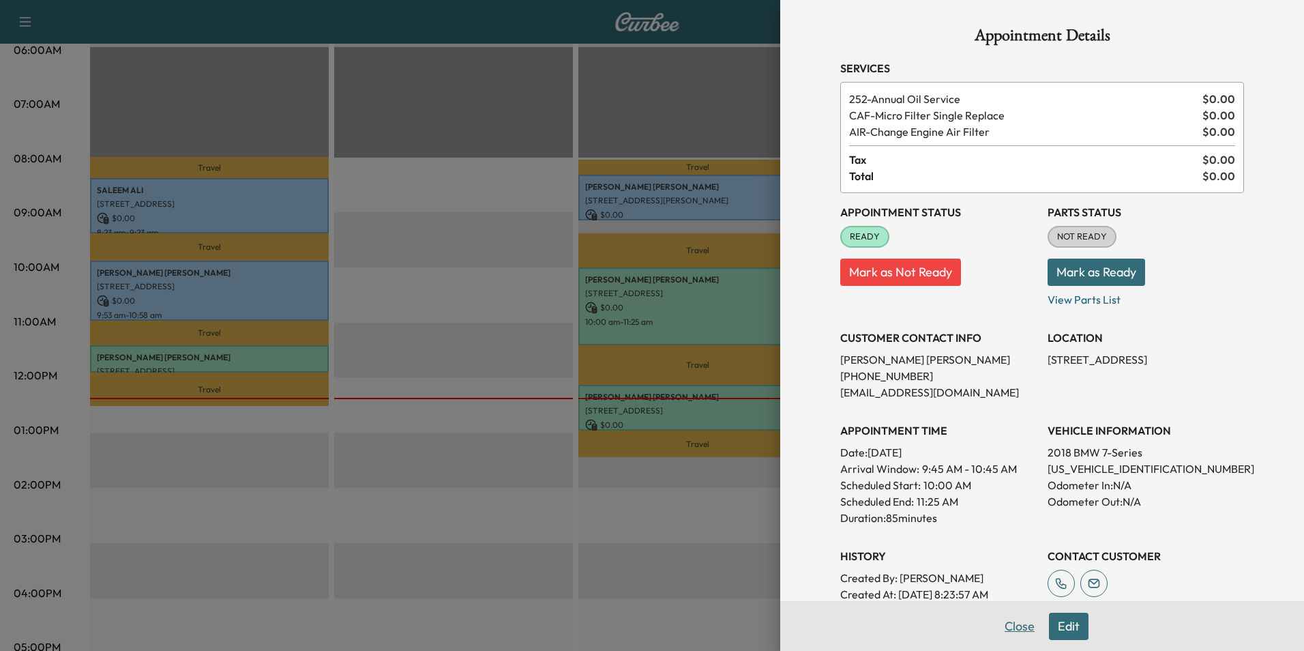
click at [1014, 629] on button "Close" at bounding box center [1020, 626] width 48 height 27
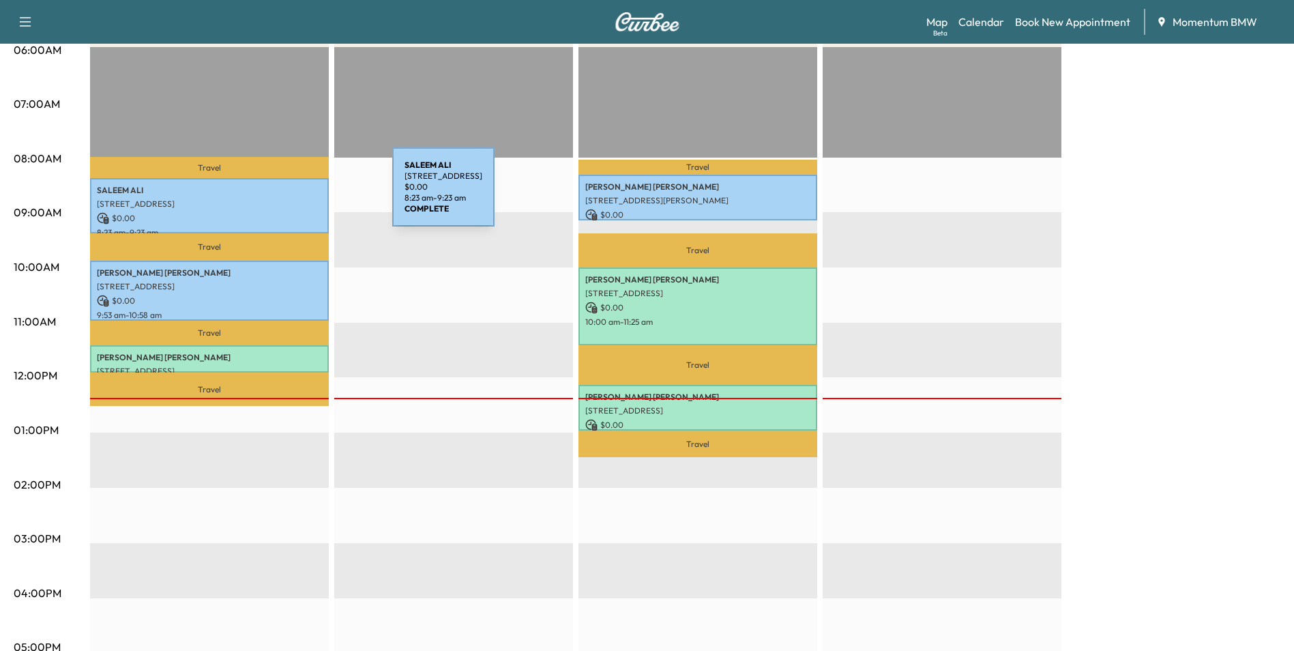
click at [290, 196] on div "[PERSON_NAME] [STREET_ADDRESS] $ 0.00 8:23 am - 9:23 am" at bounding box center [209, 205] width 239 height 55
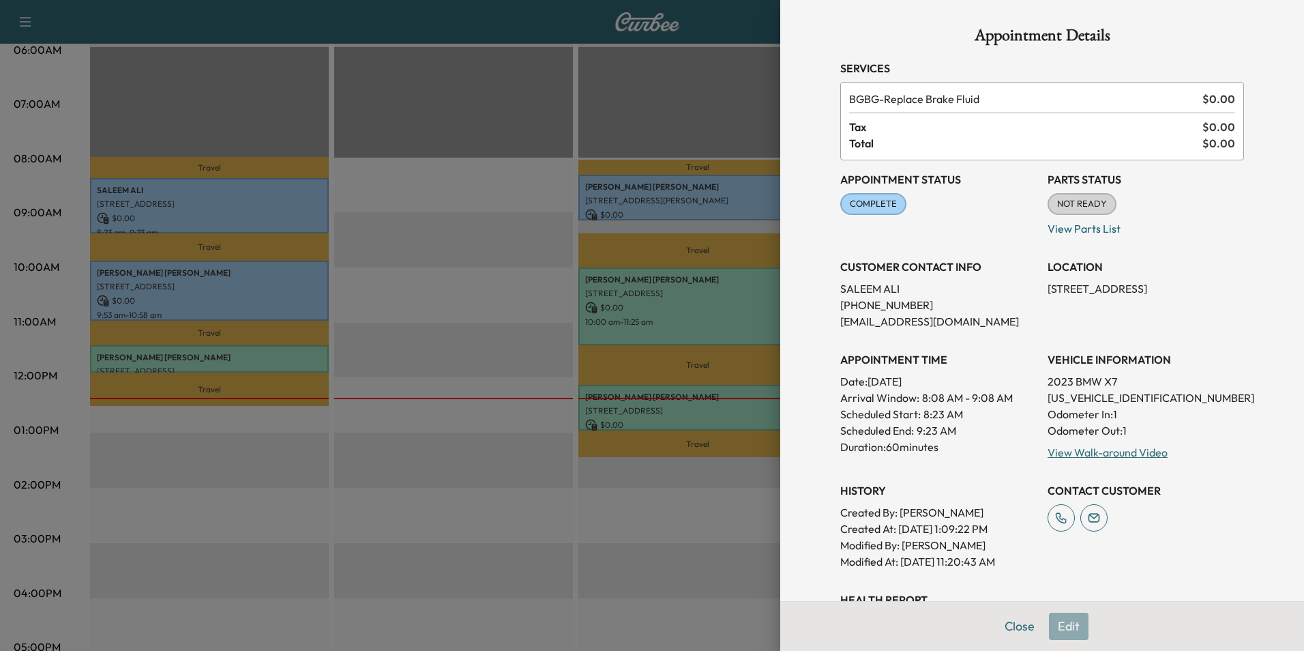
drag, startPoint x: 1012, startPoint y: 621, endPoint x: 996, endPoint y: 615, distance: 16.8
click at [1013, 621] on button "Close" at bounding box center [1020, 626] width 48 height 27
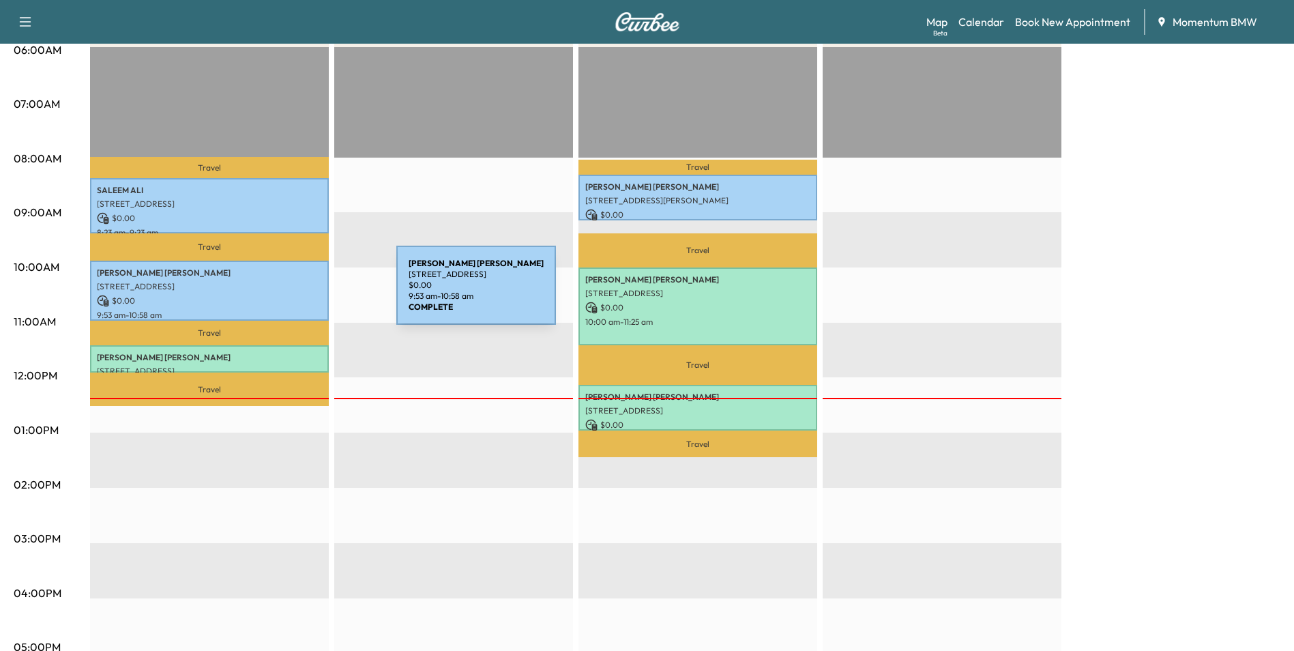
click at [299, 295] on p "$ 0.00" at bounding box center [209, 301] width 225 height 12
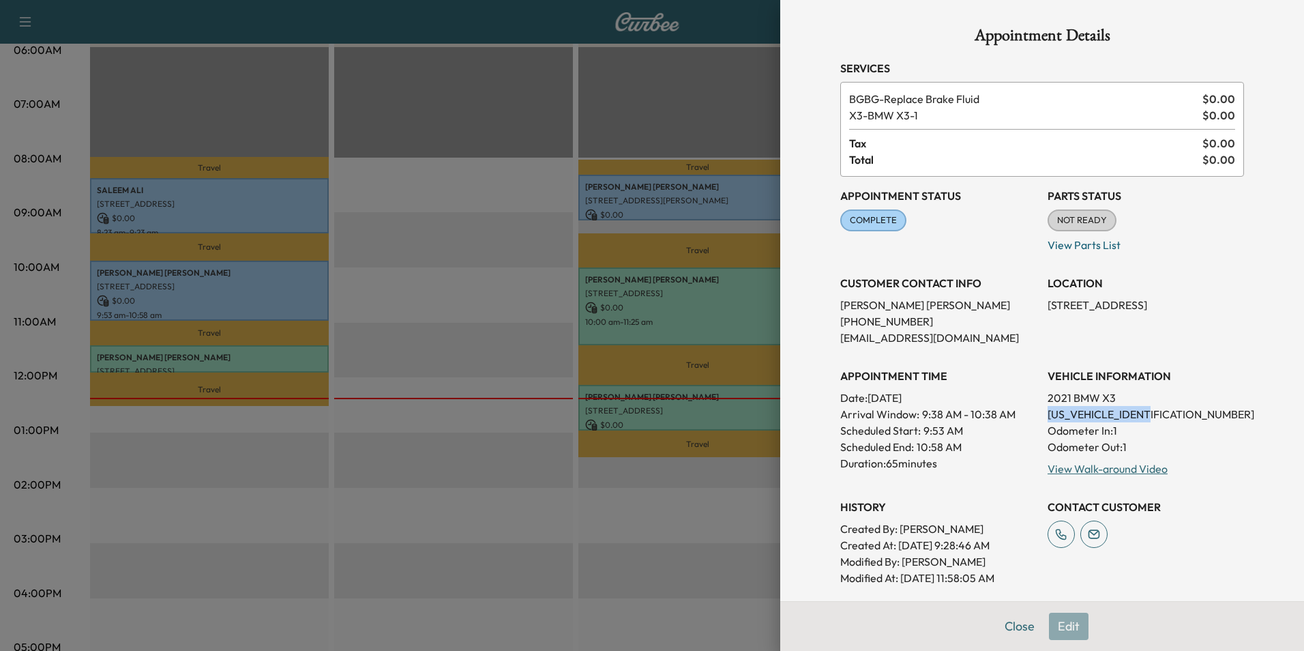
drag, startPoint x: 1151, startPoint y: 413, endPoint x: 1040, endPoint y: 416, distance: 111.2
click at [1048, 416] on p "[US_VEHICLE_IDENTIFICATION_NUMBER]" at bounding box center [1146, 414] width 196 height 16
drag, startPoint x: 1040, startPoint y: 416, endPoint x: 1117, endPoint y: 414, distance: 77.1
copy p "[US_VEHICLE_IDENTIFICATION_NUMBER]"
drag, startPoint x: 1015, startPoint y: 622, endPoint x: 965, endPoint y: 606, distance: 52.2
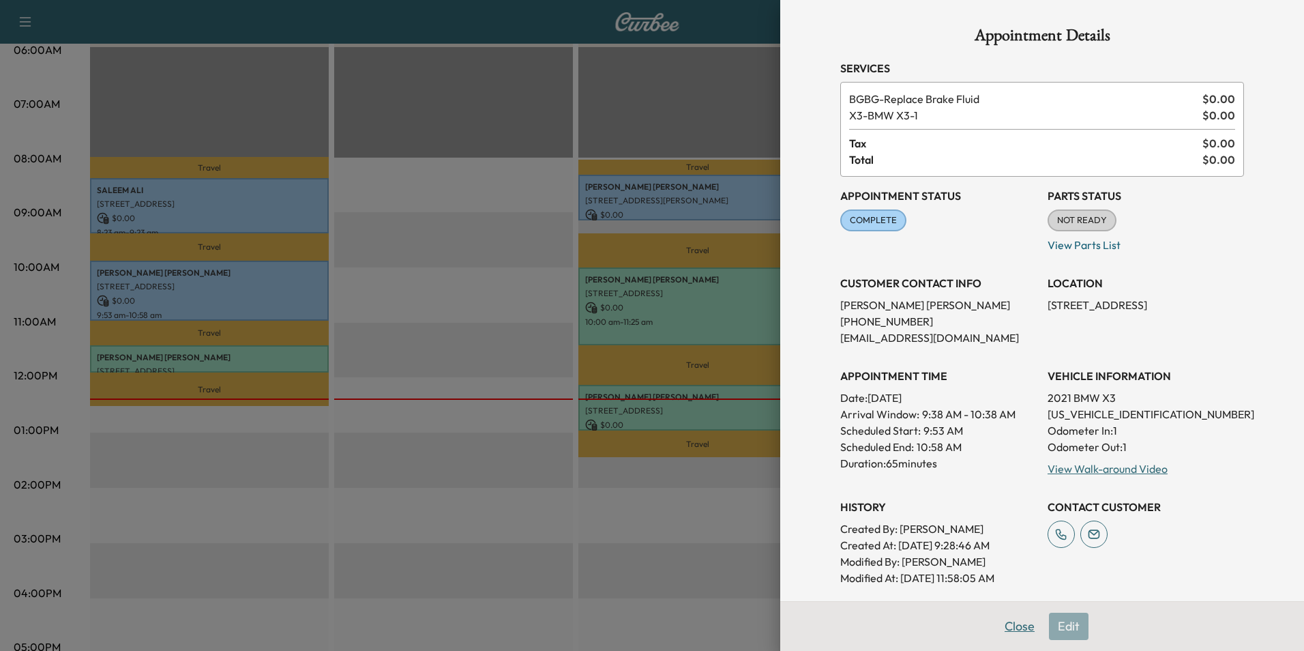
click at [1016, 621] on button "Close" at bounding box center [1020, 626] width 48 height 27
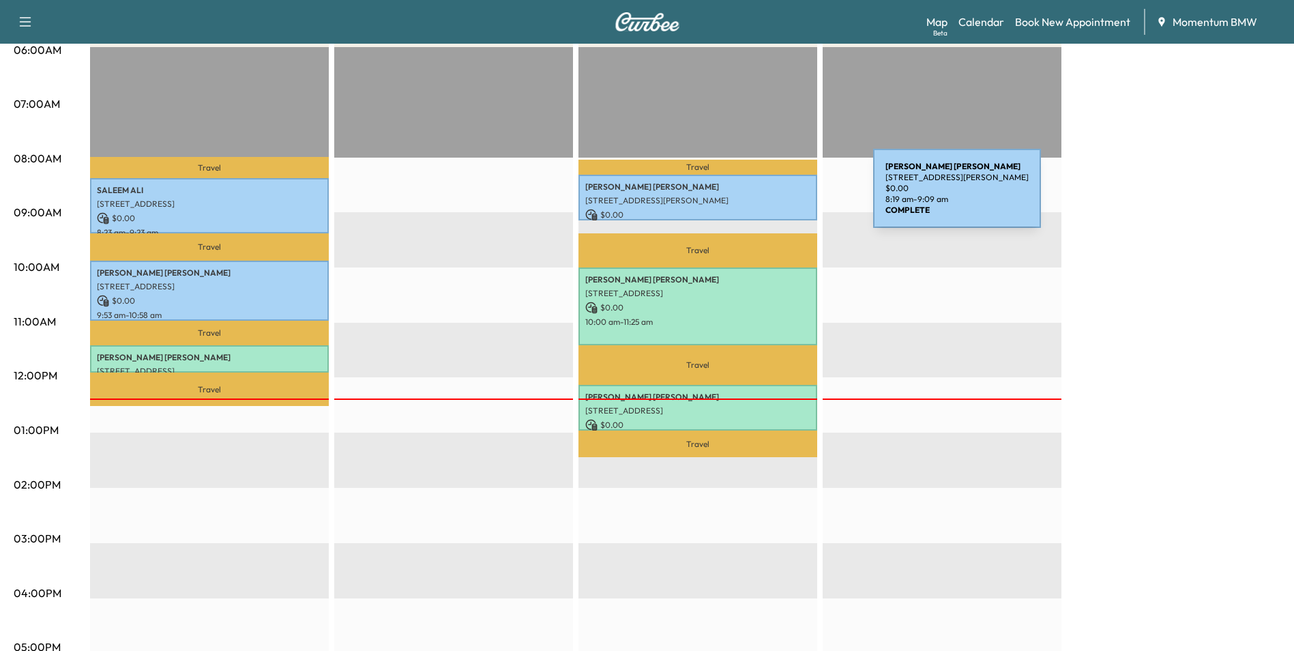
click at [771, 196] on p "[STREET_ADDRESS][PERSON_NAME]" at bounding box center [697, 200] width 225 height 11
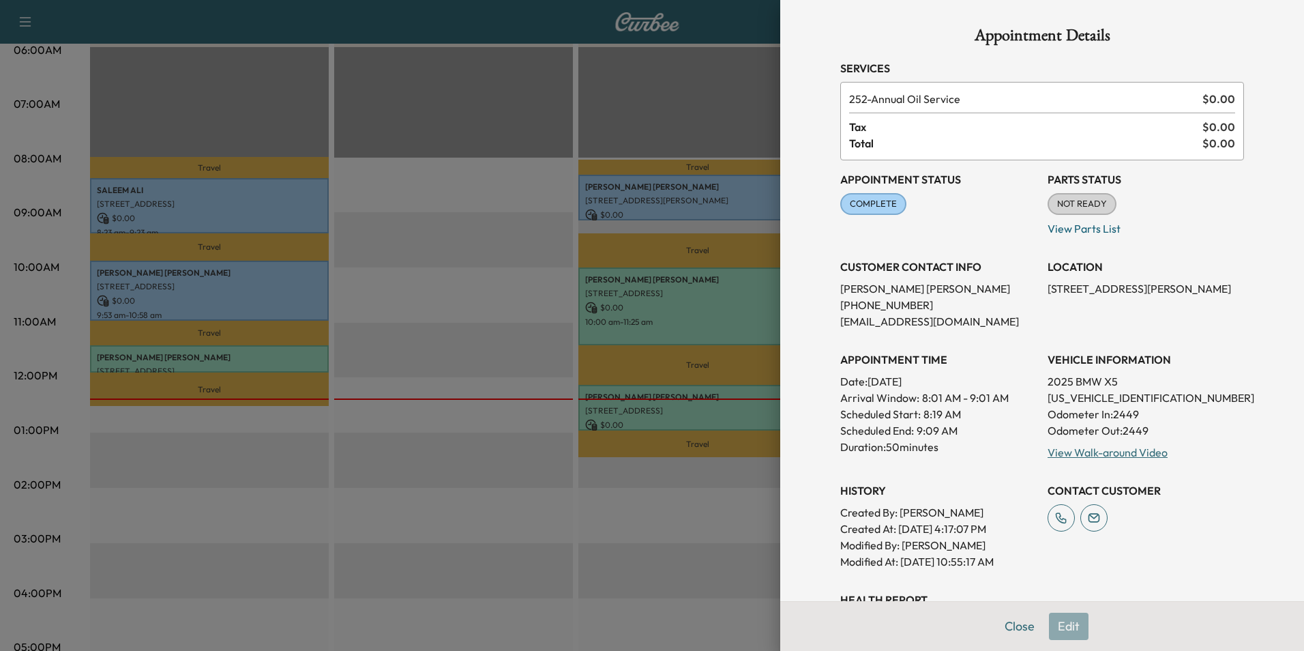
scroll to position [68, 0]
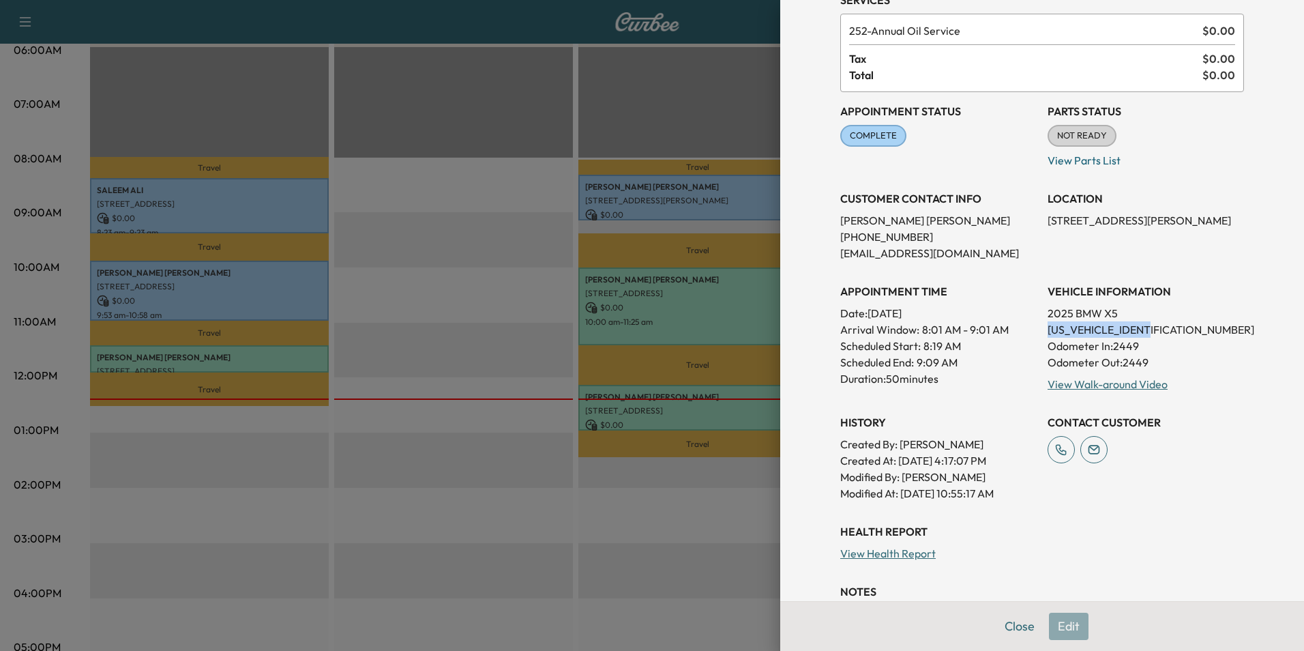
drag, startPoint x: 1149, startPoint y: 327, endPoint x: 1037, endPoint y: 331, distance: 111.9
click at [1048, 331] on p "[US_VEHICLE_IDENTIFICATION_NUMBER]" at bounding box center [1146, 329] width 196 height 16
drag, startPoint x: 1037, startPoint y: 331, endPoint x: 1091, endPoint y: 327, distance: 53.3
copy p "[US_VEHICLE_IDENTIFICATION_NUMBER]"
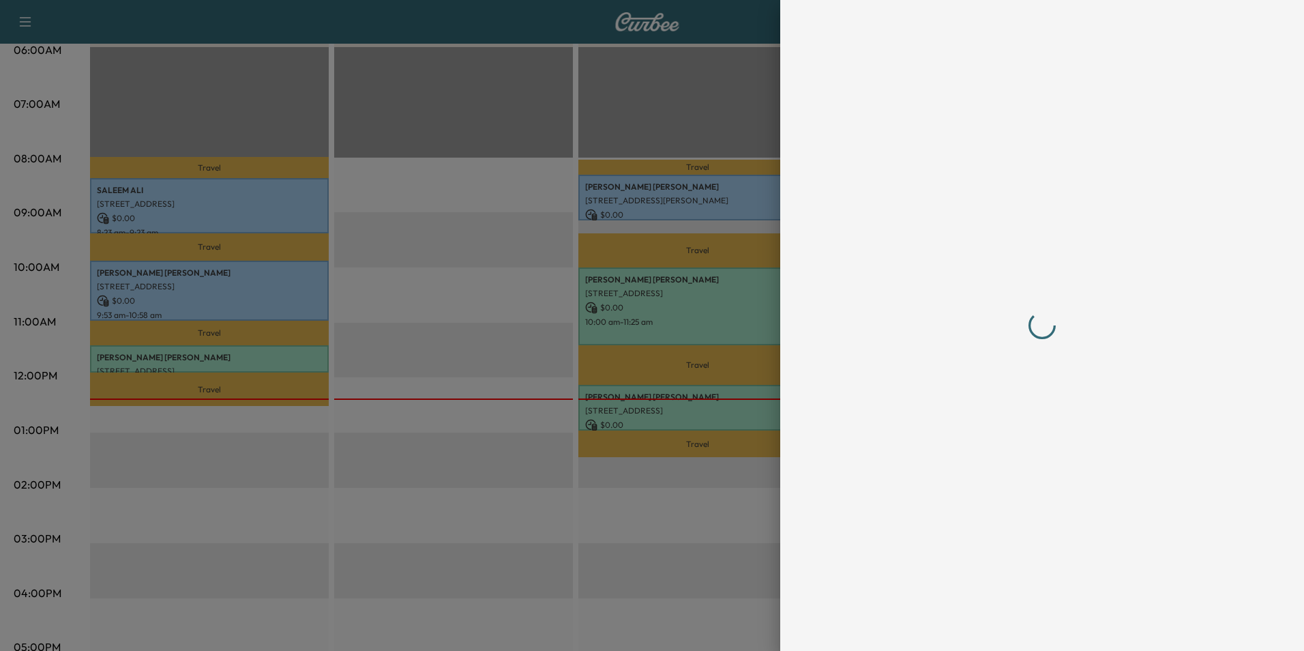
scroll to position [0, 0]
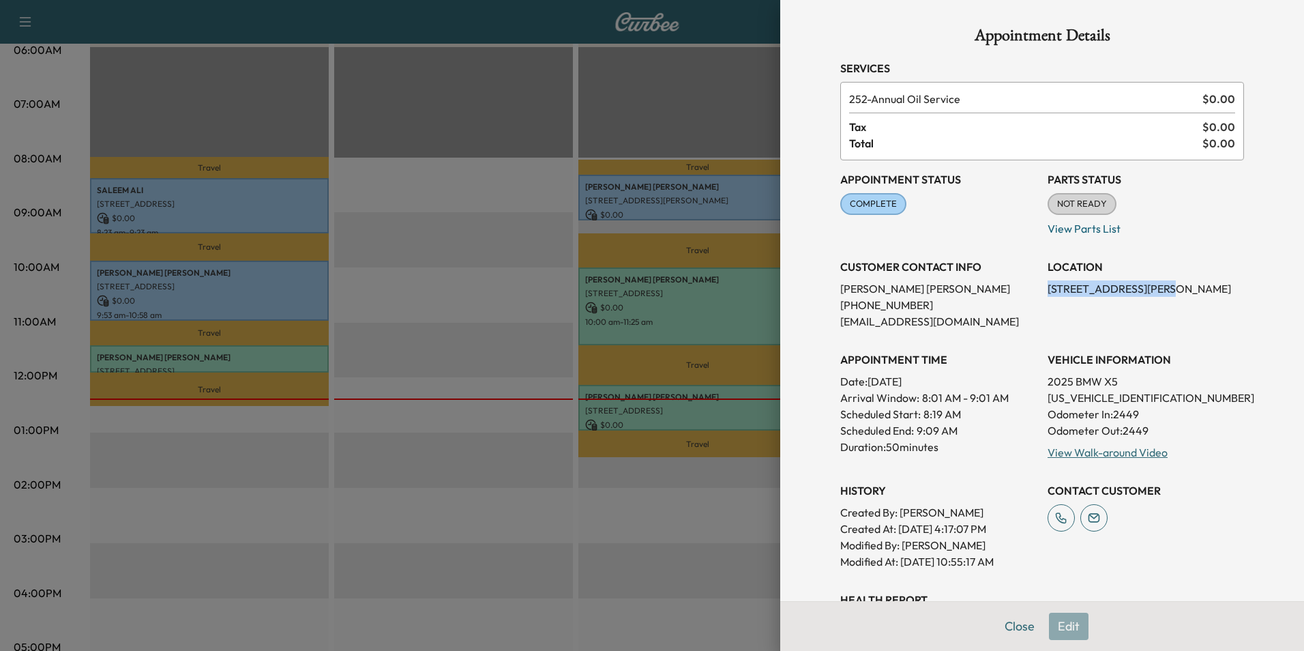
drag, startPoint x: 1132, startPoint y: 291, endPoint x: 1038, endPoint y: 295, distance: 94.3
click at [1048, 295] on p "[STREET_ADDRESS][PERSON_NAME]" at bounding box center [1146, 288] width 196 height 16
drag, startPoint x: 1038, startPoint y: 295, endPoint x: 1095, endPoint y: 292, distance: 57.4
copy p "[STREET_ADDRESS][PERSON_NAME]"
click at [1010, 621] on button "Close" at bounding box center [1020, 626] width 48 height 27
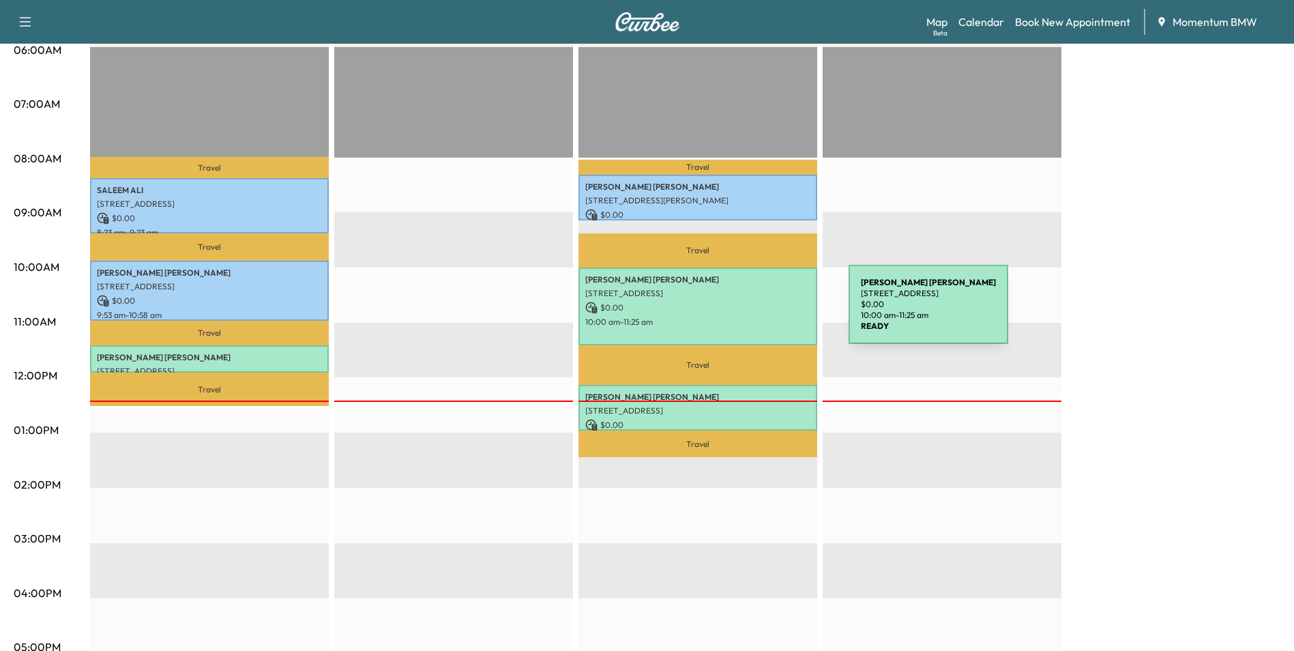
click at [746, 312] on div "[PERSON_NAME] [STREET_ADDRESS] $ 0.00 10:00 am - 11:25 am" at bounding box center [697, 306] width 239 height 78
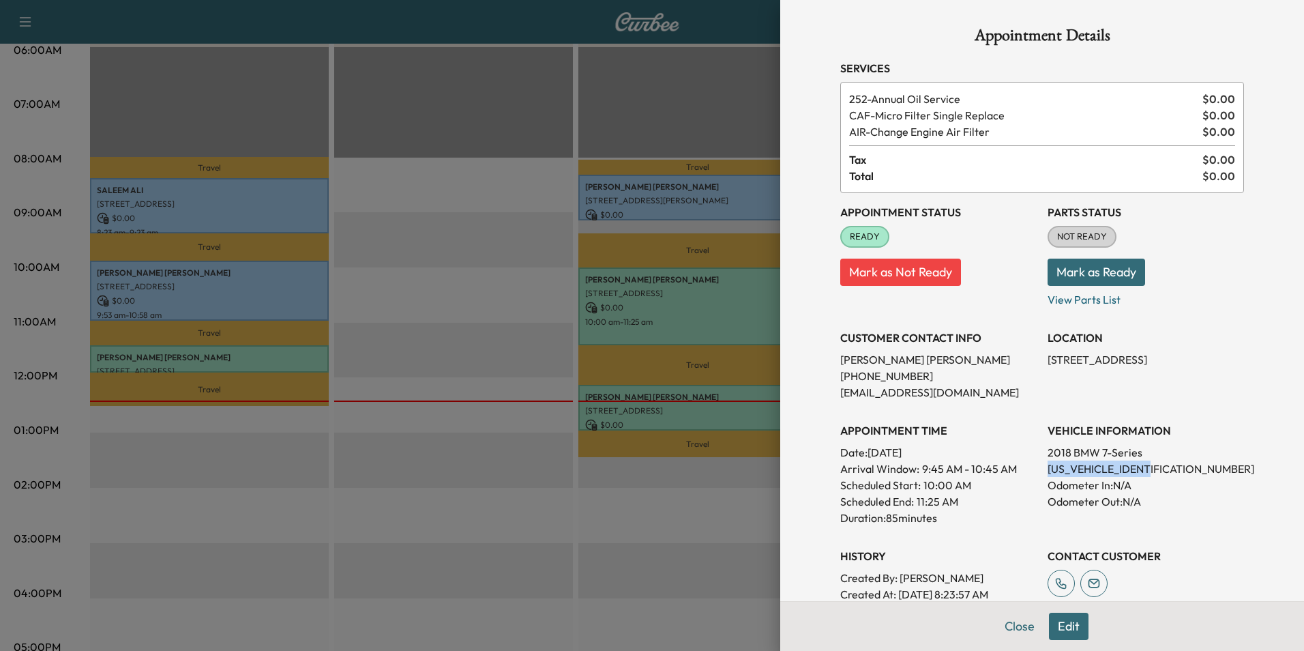
drag, startPoint x: 1154, startPoint y: 467, endPoint x: 1040, endPoint y: 476, distance: 114.3
click at [1048, 476] on p "[US_VEHICLE_IDENTIFICATION_NUMBER]" at bounding box center [1146, 468] width 196 height 16
drag, startPoint x: 1040, startPoint y: 476, endPoint x: 1114, endPoint y: 471, distance: 73.8
copy p "[US_VEHICLE_IDENTIFICATION_NUMBER]"
click at [1005, 620] on button "Close" at bounding box center [1020, 626] width 48 height 27
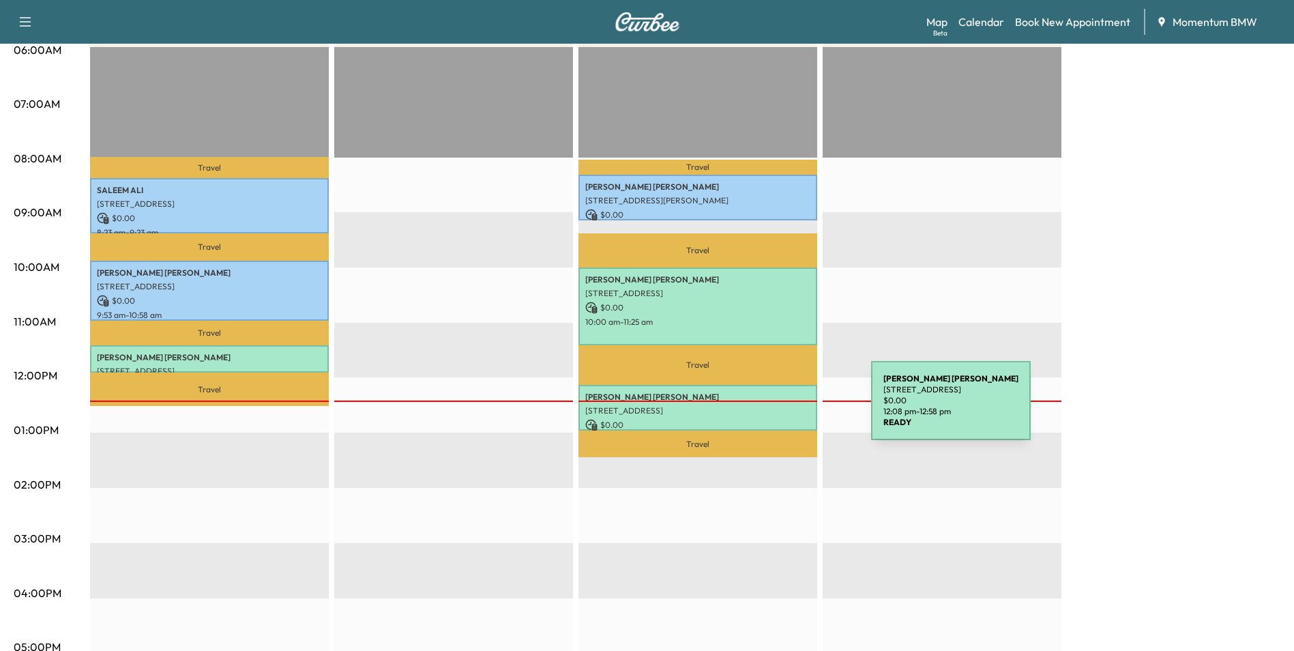
click at [769, 409] on p "[STREET_ADDRESS]" at bounding box center [697, 410] width 225 height 11
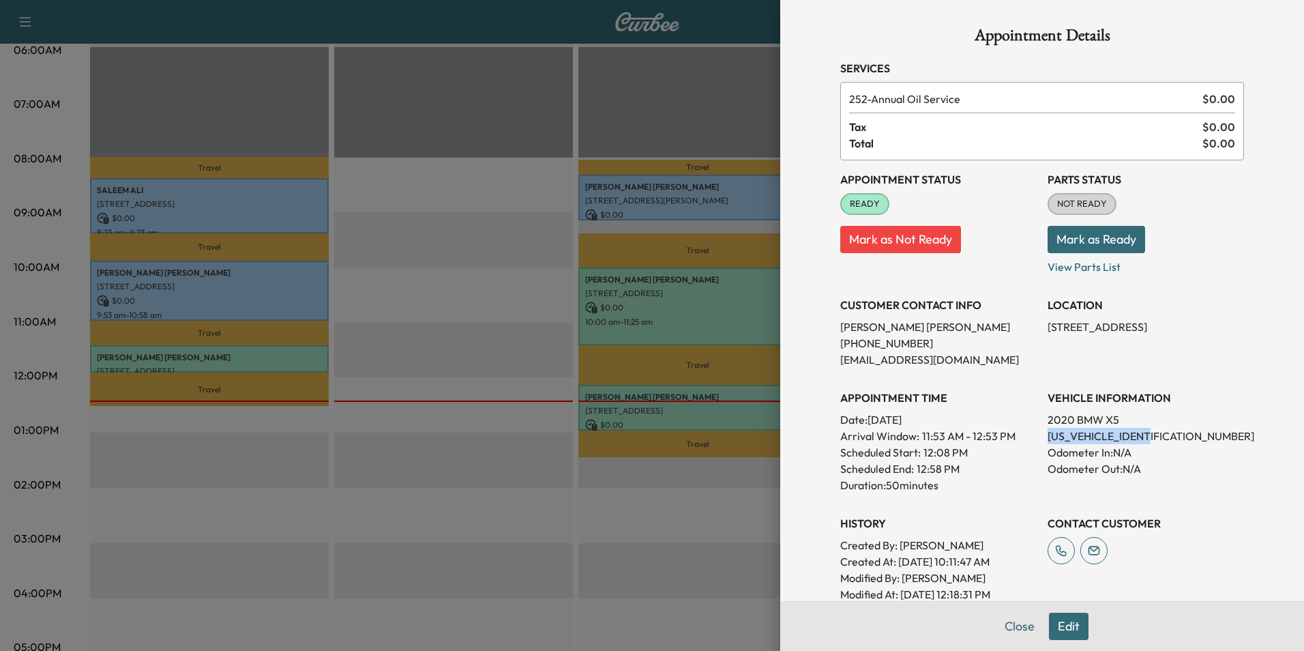
drag, startPoint x: 1145, startPoint y: 435, endPoint x: 1037, endPoint y: 437, distance: 107.8
click at [1048, 437] on p "[US_VEHICLE_IDENTIFICATION_NUMBER]" at bounding box center [1146, 436] width 196 height 16
drag, startPoint x: 1037, startPoint y: 437, endPoint x: 1121, endPoint y: 437, distance: 83.2
copy p "[US_VEHICLE_IDENTIFICATION_NUMBER]"
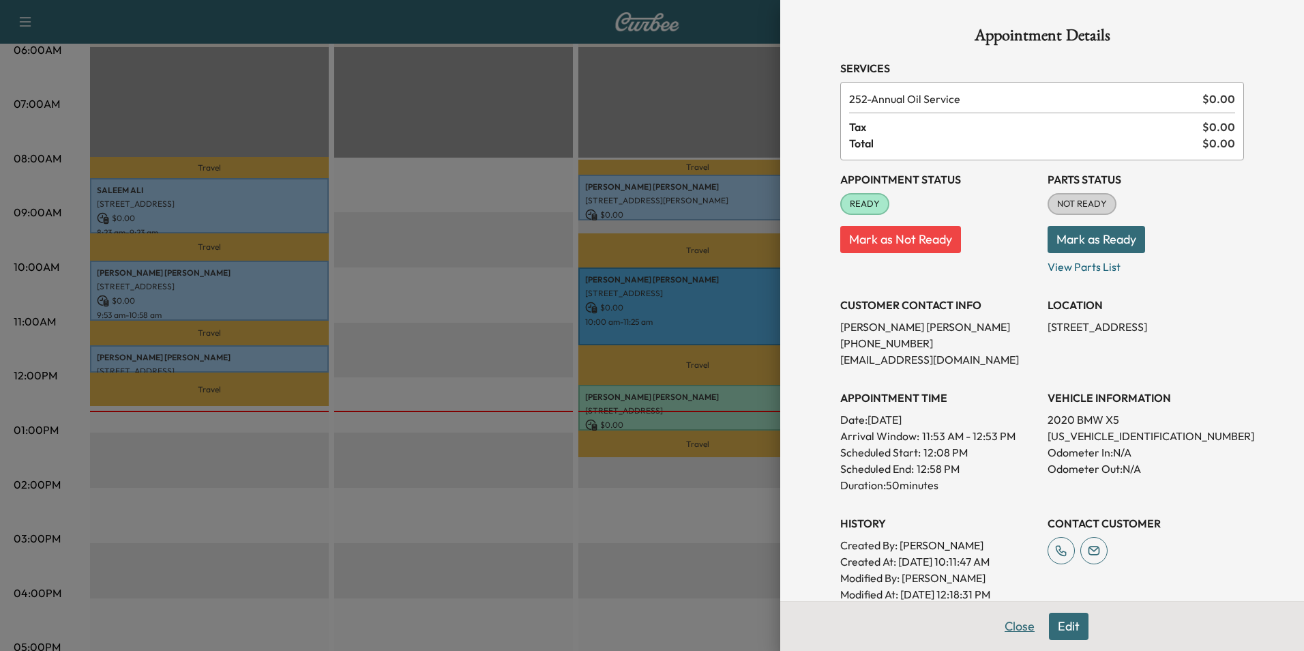
click at [1020, 636] on button "Close" at bounding box center [1020, 626] width 48 height 27
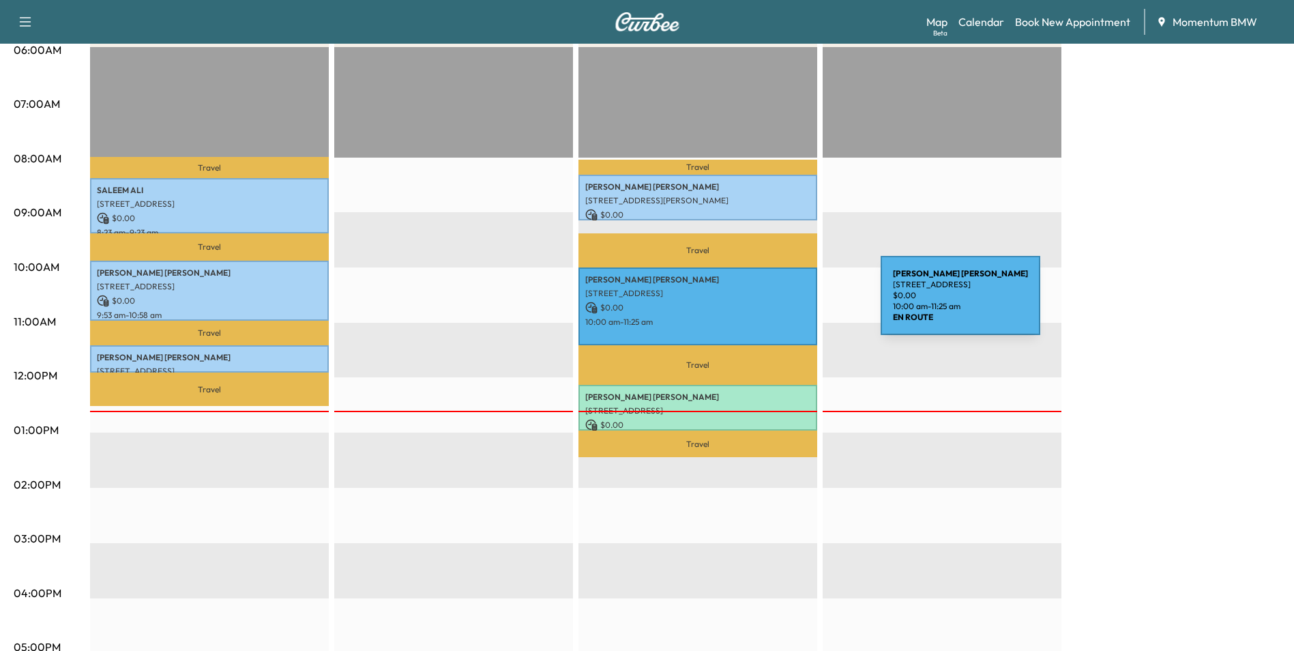
click at [778, 304] on p "$ 0.00" at bounding box center [697, 307] width 225 height 12
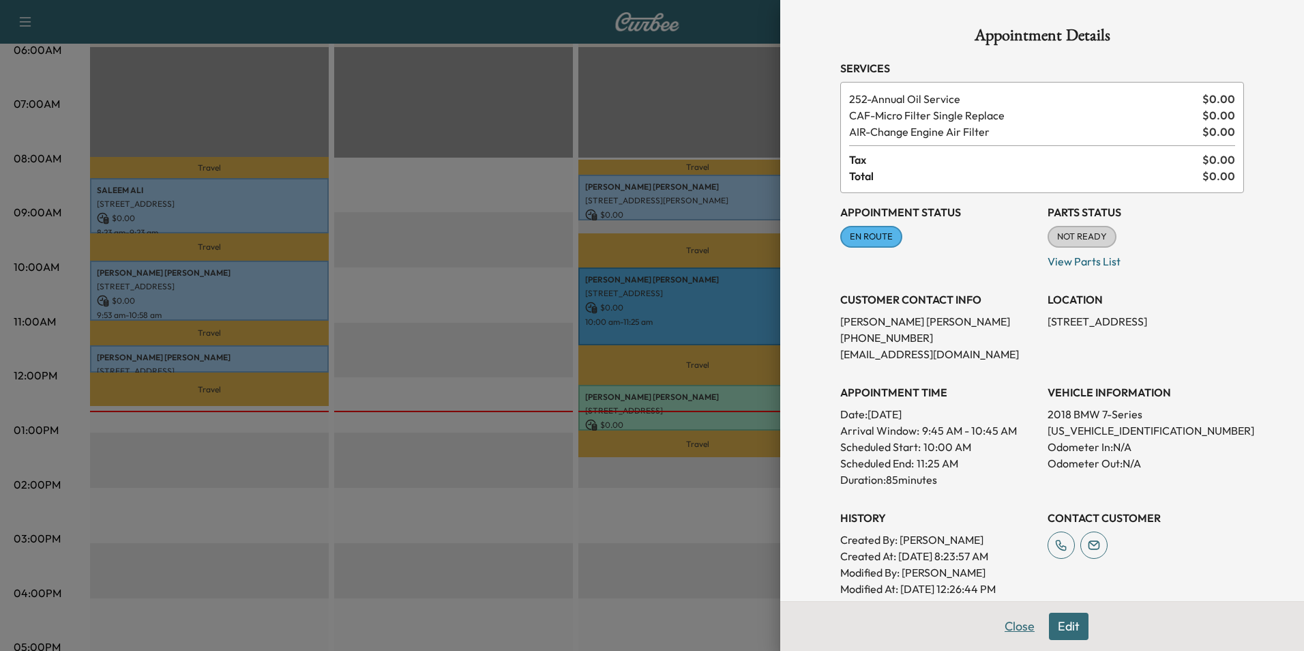
click at [1017, 629] on button "Close" at bounding box center [1020, 626] width 48 height 27
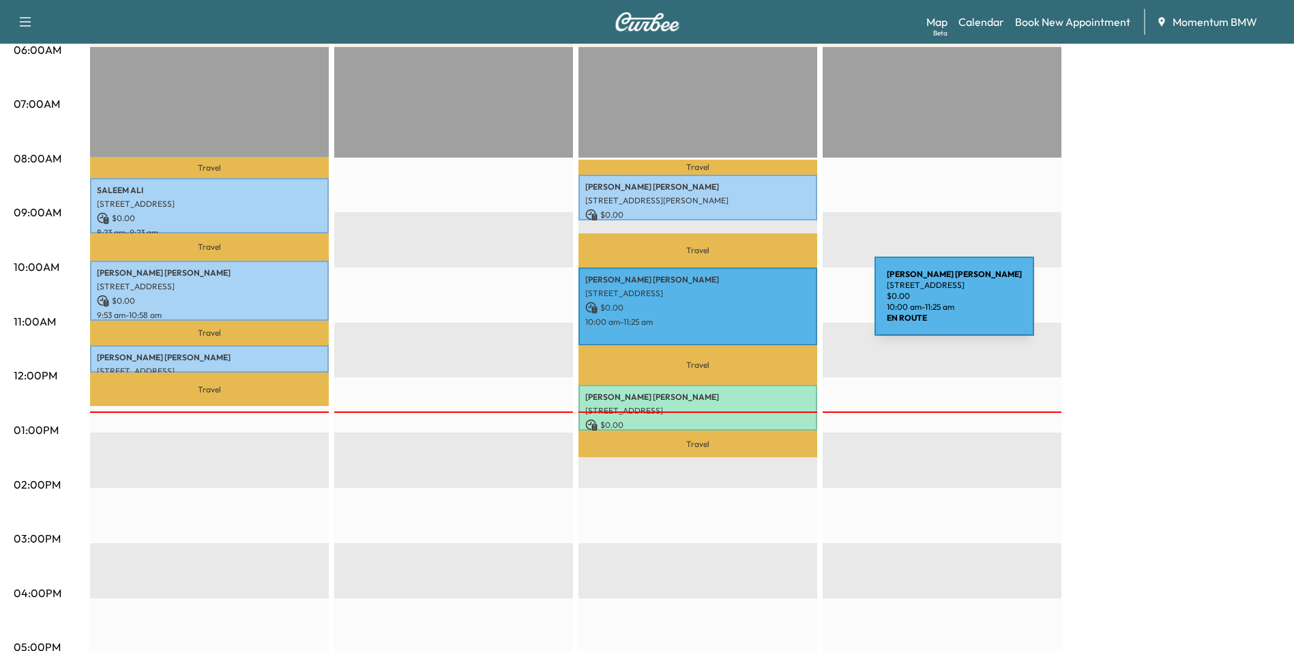
click at [772, 304] on p "$ 0.00" at bounding box center [697, 307] width 225 height 12
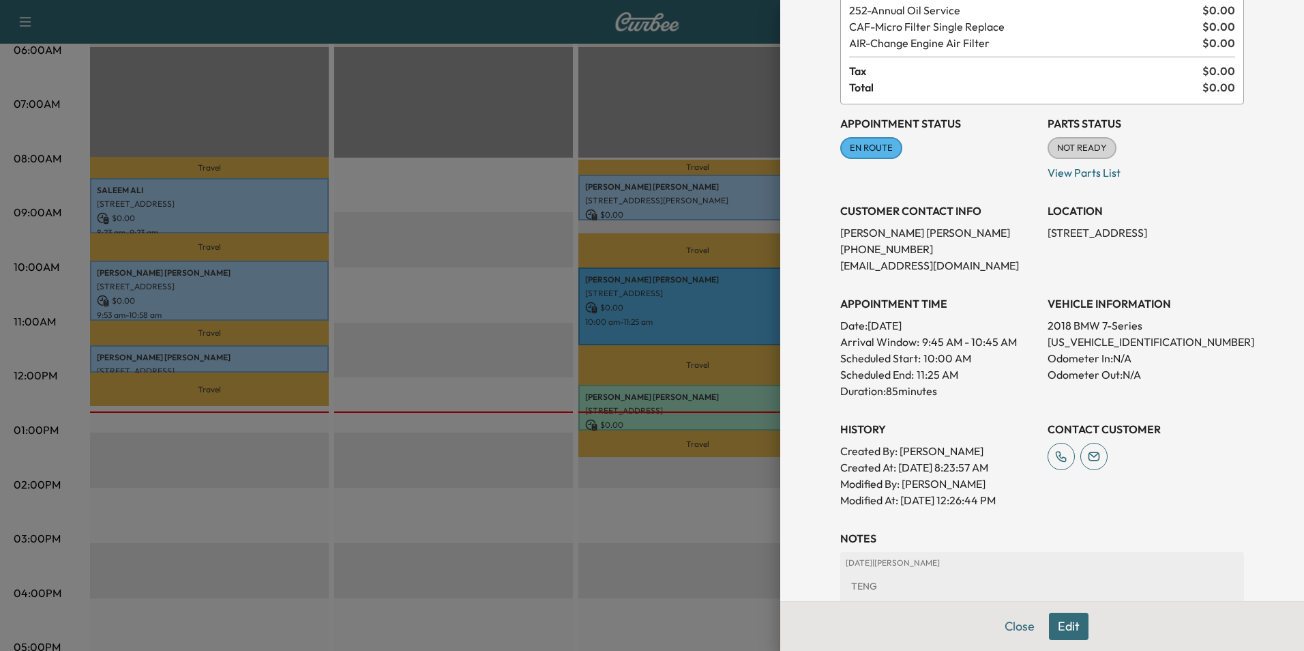
scroll to position [184, 0]
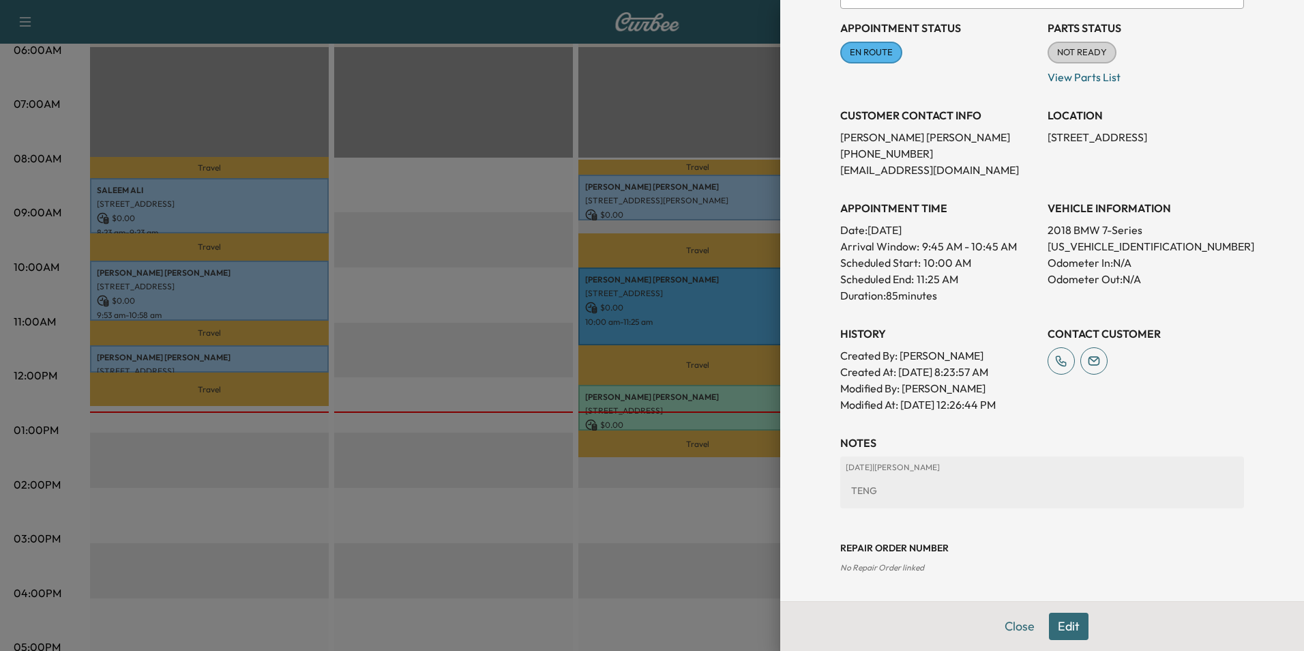
click at [1065, 628] on button "Edit" at bounding box center [1069, 626] width 40 height 27
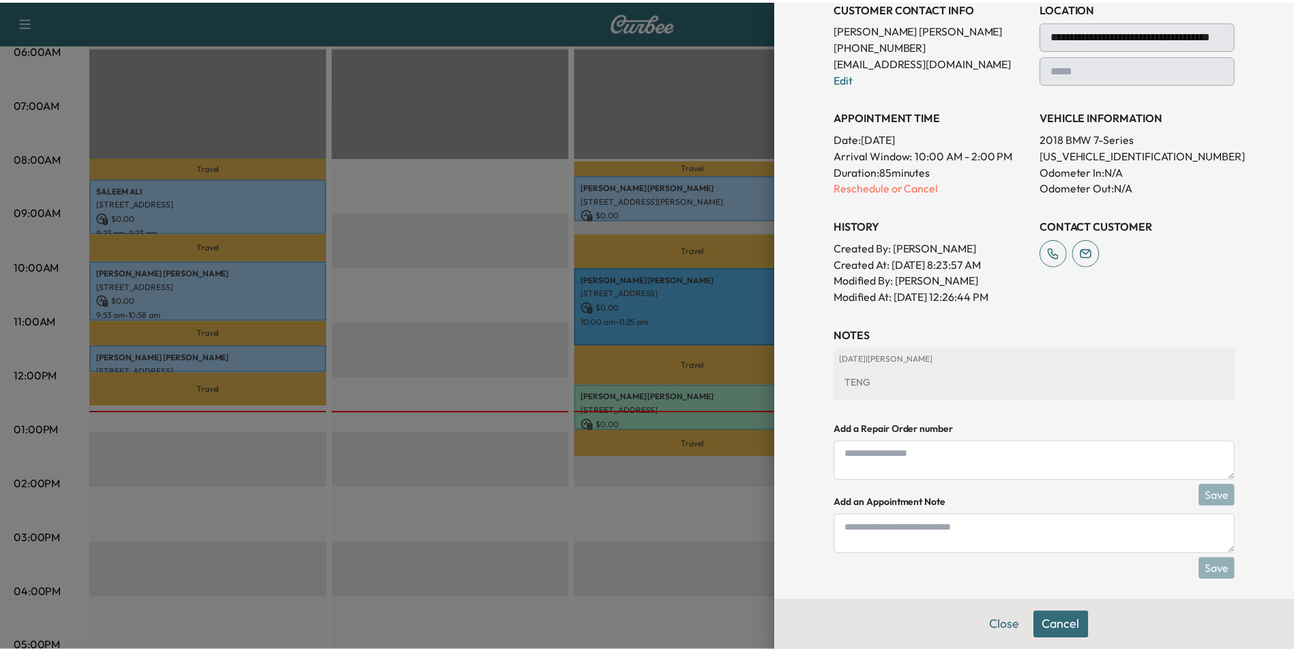
scroll to position [299, 0]
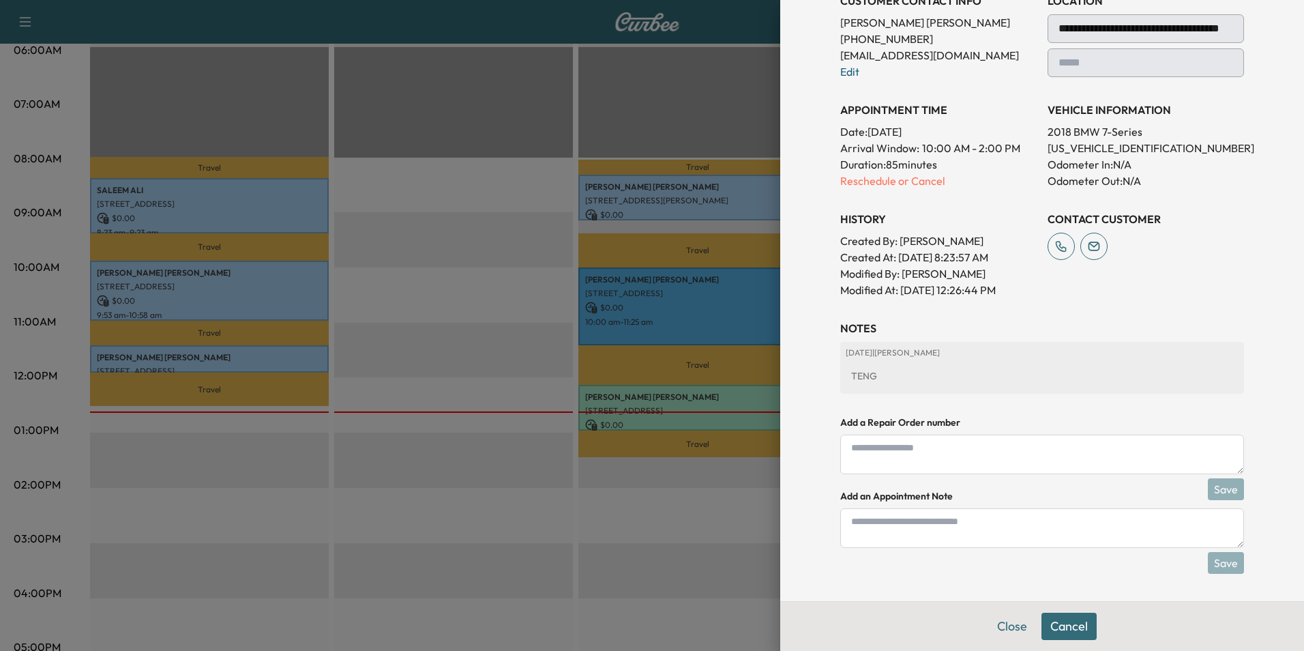
click at [1012, 534] on textarea at bounding box center [1042, 528] width 404 height 40
type textarea "**********"
click at [1218, 556] on button "Save" at bounding box center [1226, 563] width 36 height 22
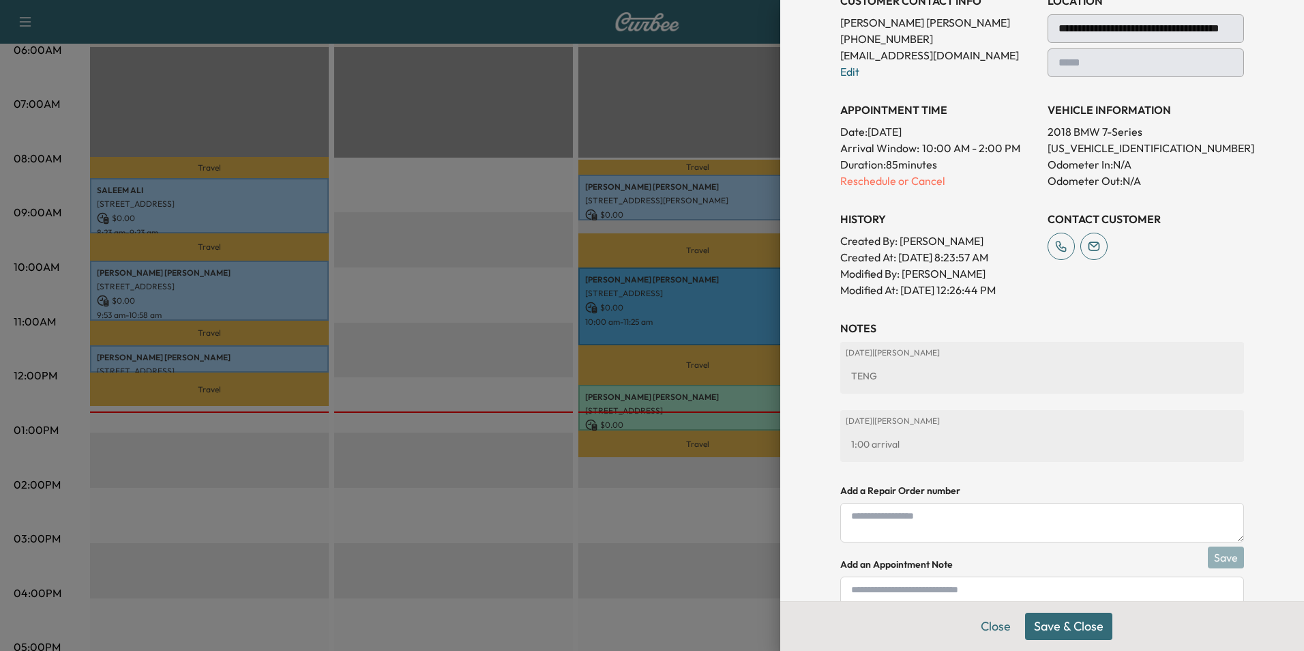
click at [1077, 631] on button "Save & Close" at bounding box center [1068, 626] width 87 height 27
